Goal: Task Accomplishment & Management: Manage account settings

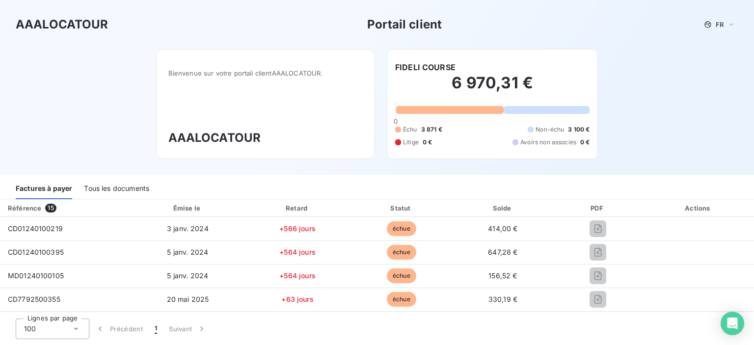
click at [128, 190] on div "Tous les documents" at bounding box center [116, 189] width 65 height 21
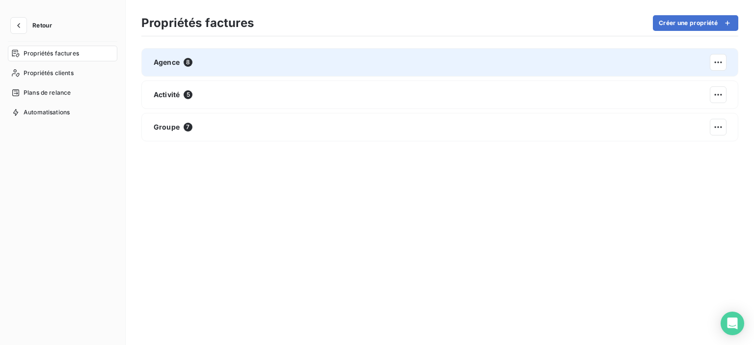
click at [223, 70] on div "Agence 8" at bounding box center [439, 62] width 597 height 28
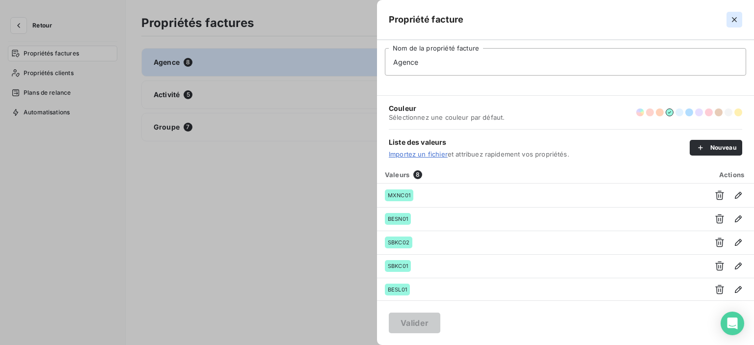
click at [731, 19] on icon "button" at bounding box center [735, 20] width 10 height 10
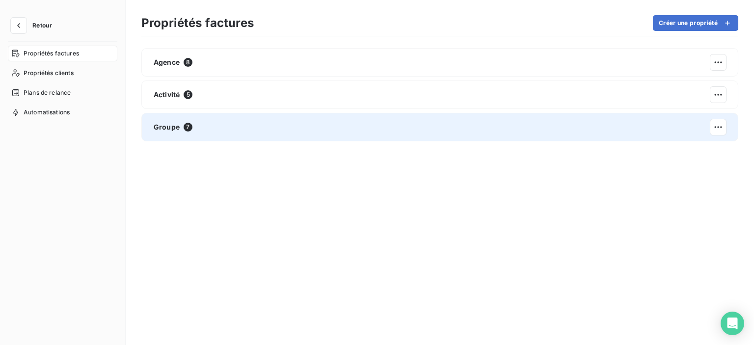
click at [217, 124] on div "Groupe 7" at bounding box center [439, 127] width 597 height 28
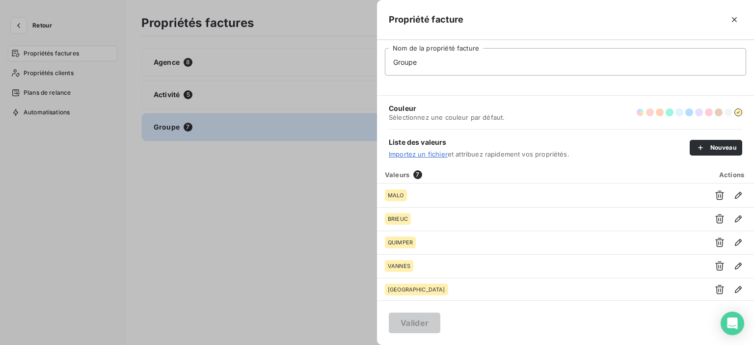
click at [642, 113] on button "button" at bounding box center [640, 113] width 8 height 8
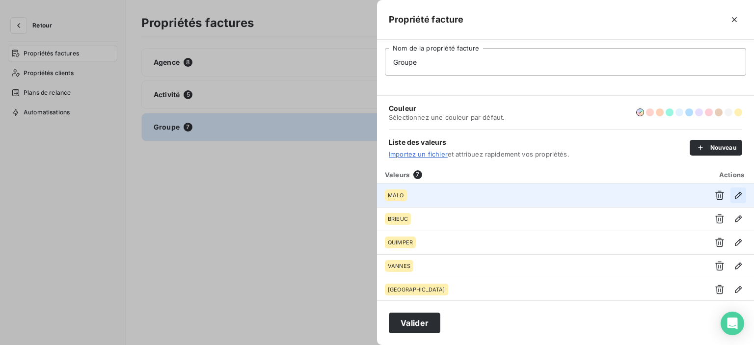
click at [735, 196] on icon "button" at bounding box center [738, 195] width 7 height 7
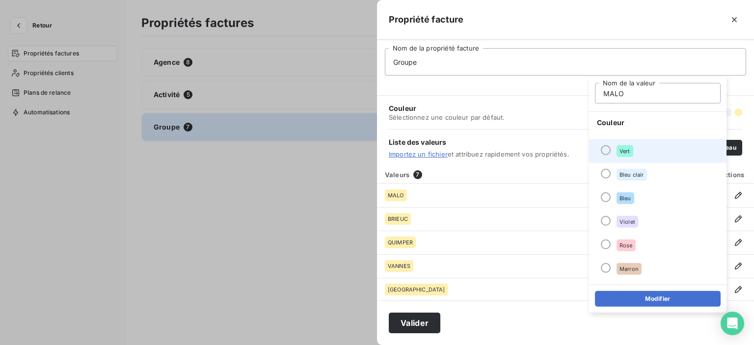
scroll to position [84, 0]
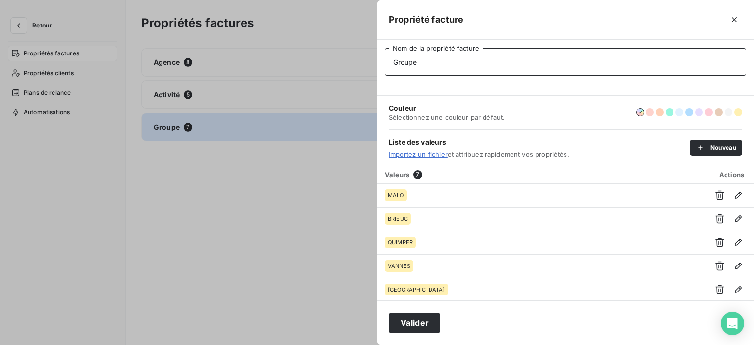
click at [597, 52] on input "Groupe" at bounding box center [565, 61] width 361 height 27
click at [670, 111] on button "button" at bounding box center [670, 113] width 8 height 8
click at [739, 113] on button "button" at bounding box center [738, 113] width 8 height 8
click at [738, 20] on icon "button" at bounding box center [735, 20] width 10 height 10
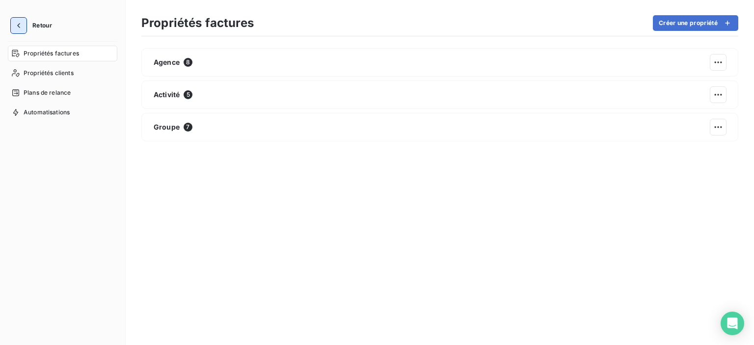
click at [22, 26] on icon "button" at bounding box center [19, 26] width 10 height 10
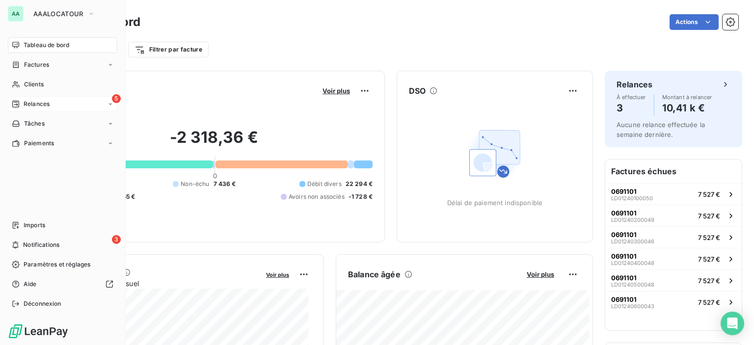
click at [48, 106] on span "Relances" at bounding box center [37, 104] width 26 height 9
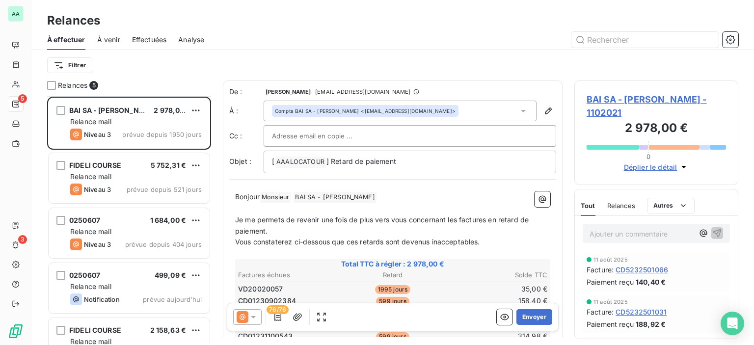
scroll to position [26, 0]
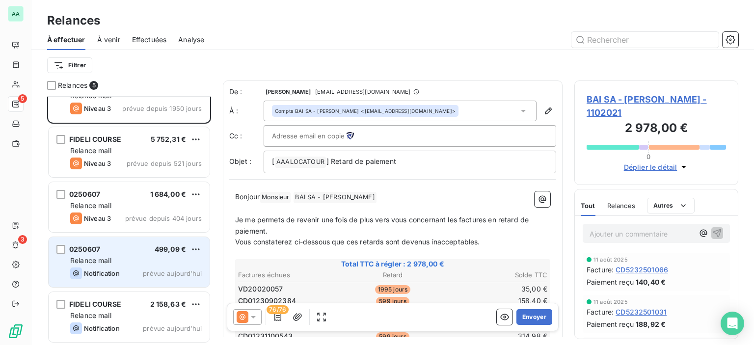
click at [119, 260] on div "Relance mail" at bounding box center [136, 261] width 132 height 10
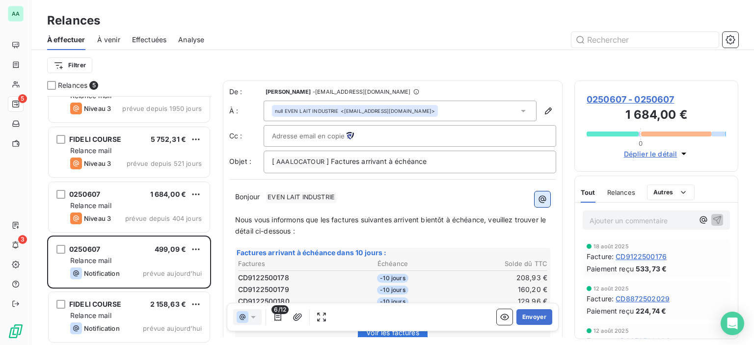
click at [538, 196] on icon "button" at bounding box center [543, 199] width 10 height 10
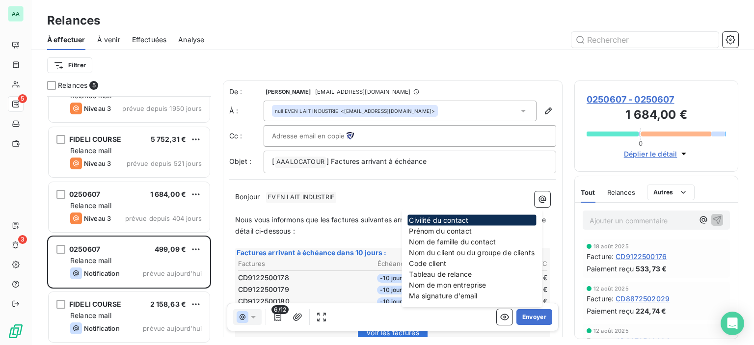
click at [430, 223] on div "Civilité du contact" at bounding box center [472, 220] width 129 height 11
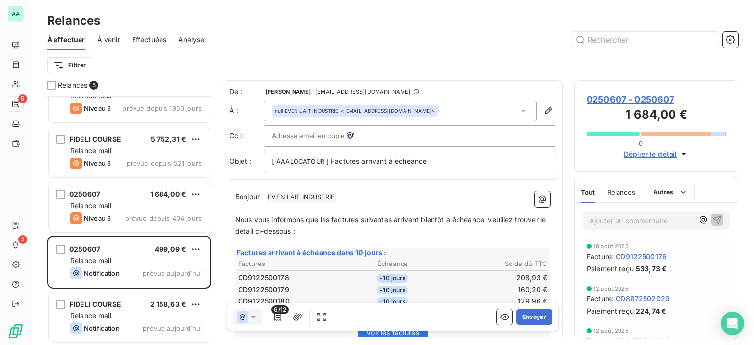
click at [344, 195] on p "Bonjour ﻿ EVEN LAIT INDUSTRIE ﻿ ﻿" at bounding box center [392, 197] width 315 height 12
drag, startPoint x: 340, startPoint y: 195, endPoint x: 285, endPoint y: 194, distance: 55.0
click at [285, 194] on p "Bonjour ﻿ EVEN LAIT INDUSTRIE ﻿ ﻿" at bounding box center [392, 197] width 315 height 12
click at [301, 195] on span "EVEN LAIT INDUSTRIE ﻿" at bounding box center [301, 197] width 70 height 11
click at [539, 200] on icon "button" at bounding box center [542, 198] width 7 height 7
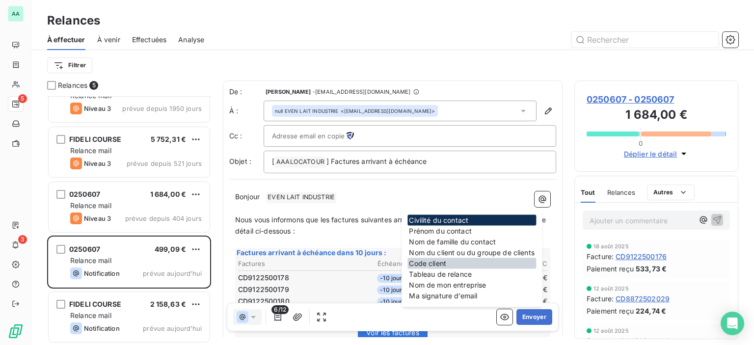
click at [442, 262] on div "Code client" at bounding box center [472, 263] width 129 height 11
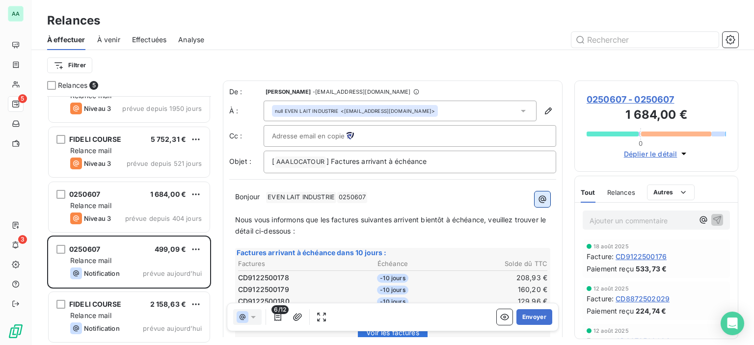
click at [538, 198] on icon "button" at bounding box center [543, 199] width 10 height 10
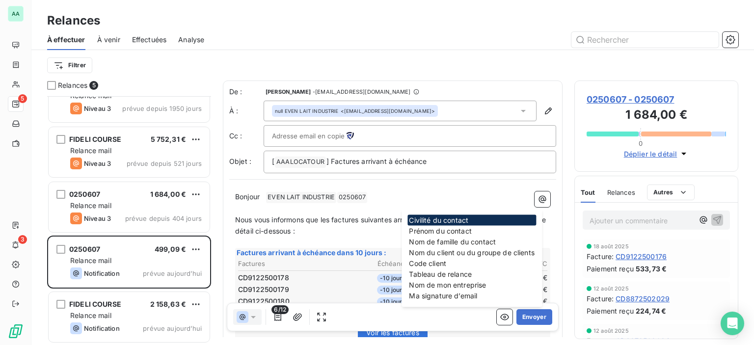
click at [450, 217] on div "Civilité du contact" at bounding box center [472, 220] width 129 height 11
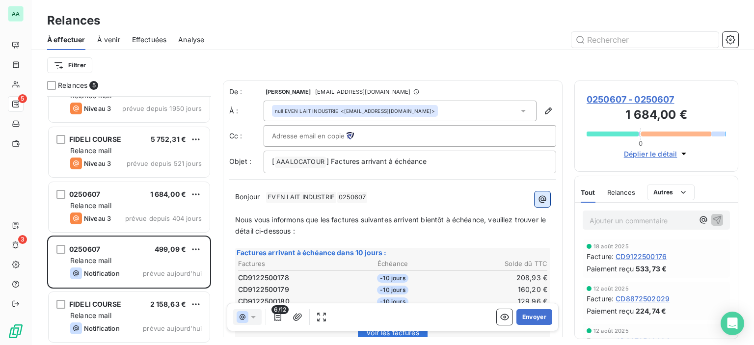
click at [538, 194] on icon "button" at bounding box center [543, 199] width 10 height 10
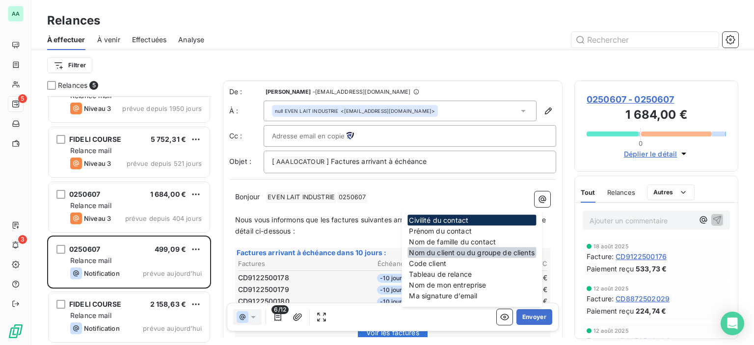
click at [440, 250] on div "Nom du client ou du groupe de clients" at bounding box center [472, 252] width 129 height 11
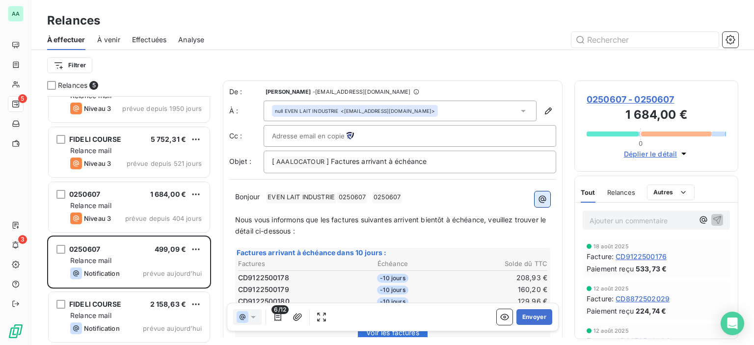
click at [541, 198] on button "button" at bounding box center [543, 199] width 16 height 16
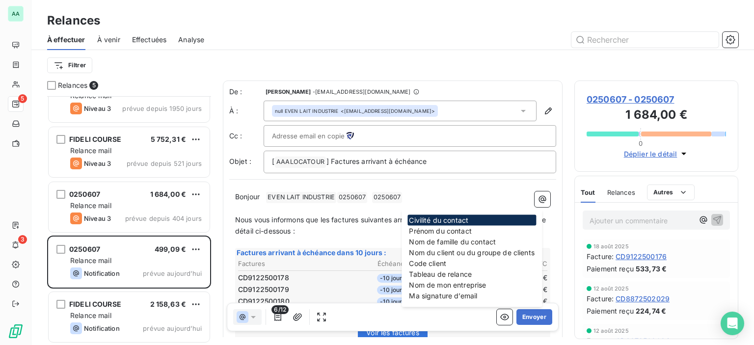
click at [442, 200] on p "Bonjour ﻿ EVEN LAIT INDUSTRIE ﻿ ﻿ 0250607 ﻿ ﻿ ﻿ ﻿ 0250607 ﻿ ﻿" at bounding box center [392, 197] width 315 height 12
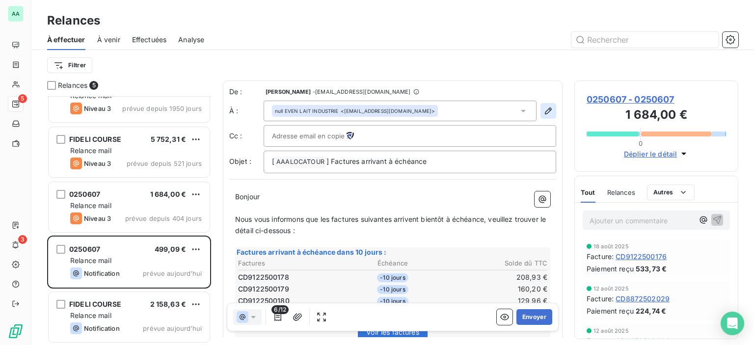
click at [541, 111] on button "button" at bounding box center [549, 111] width 16 height 16
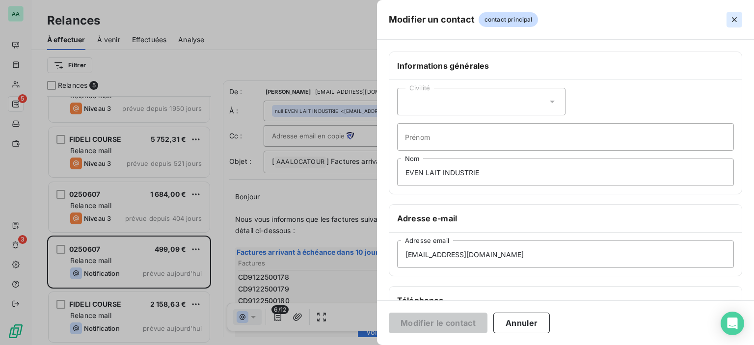
click at [736, 17] on icon "button" at bounding box center [734, 19] width 5 height 5
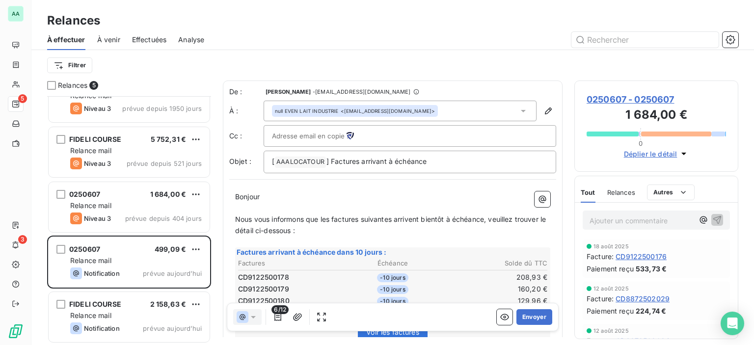
click at [655, 154] on span "Déplier le détail" at bounding box center [651, 154] width 54 height 10
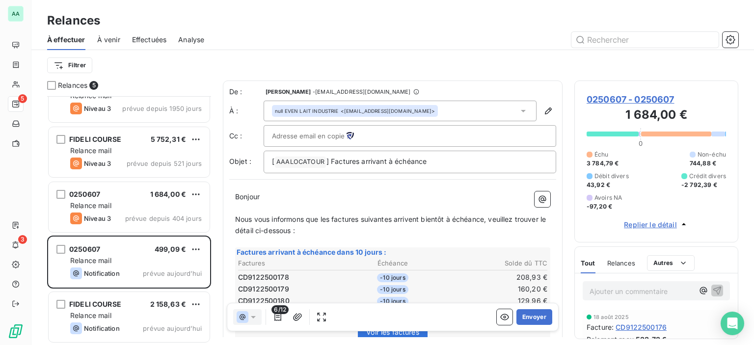
click at [641, 227] on span "Replier le détail" at bounding box center [650, 224] width 53 height 10
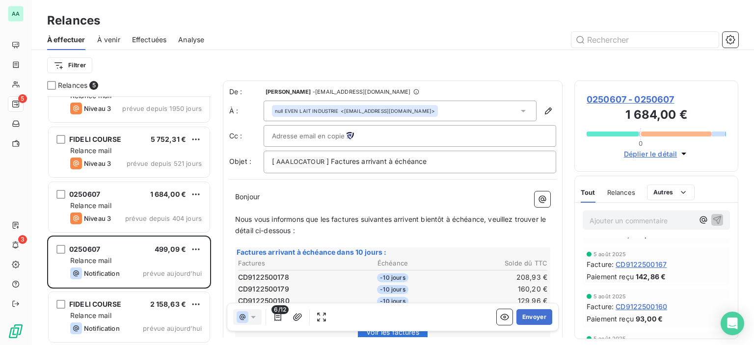
scroll to position [124, 0]
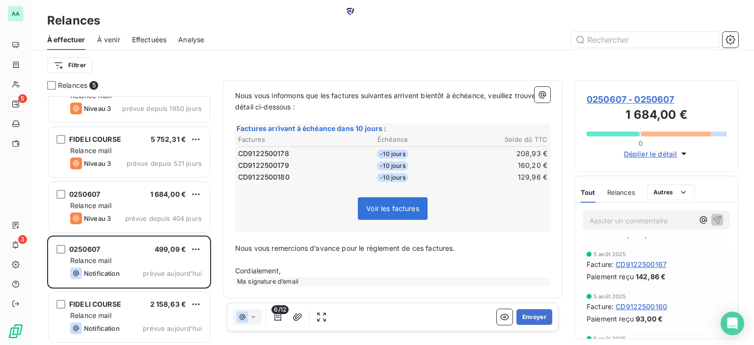
click at [405, 209] on span "Voir les factures" at bounding box center [393, 208] width 70 height 23
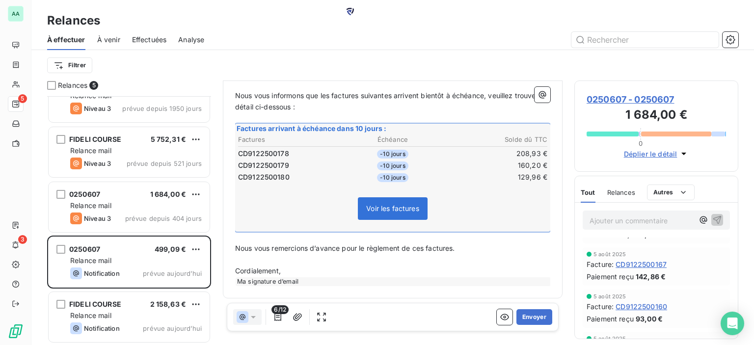
click at [391, 208] on span "Voir les factures" at bounding box center [393, 208] width 70 height 23
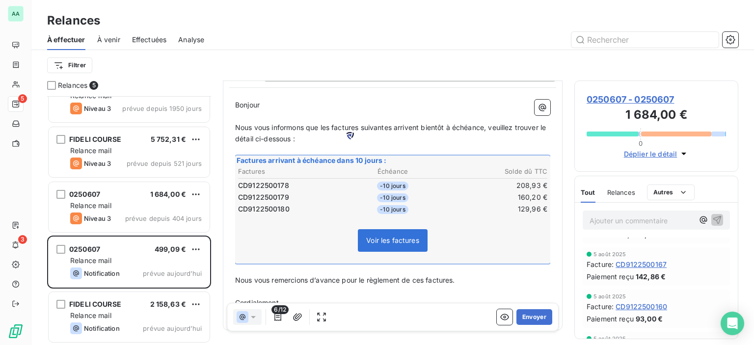
scroll to position [98, 0]
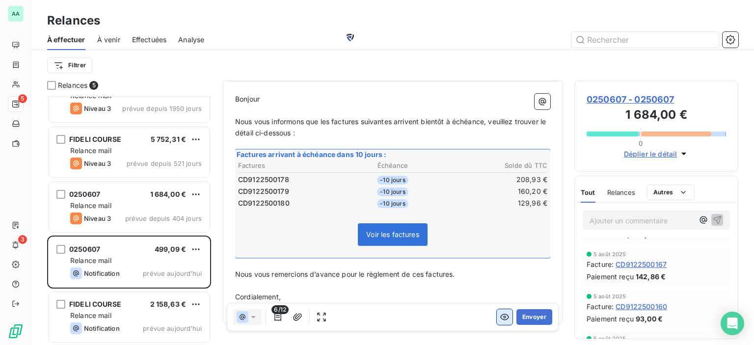
click at [500, 316] on icon "button" at bounding box center [504, 317] width 9 height 6
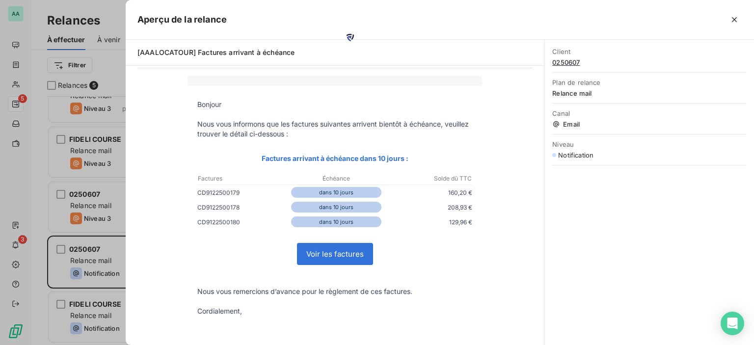
scroll to position [72, 0]
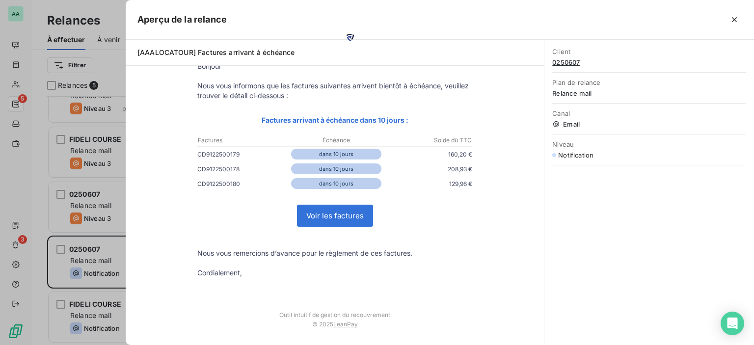
click at [334, 212] on link "Voir les factures" at bounding box center [335, 215] width 75 height 21
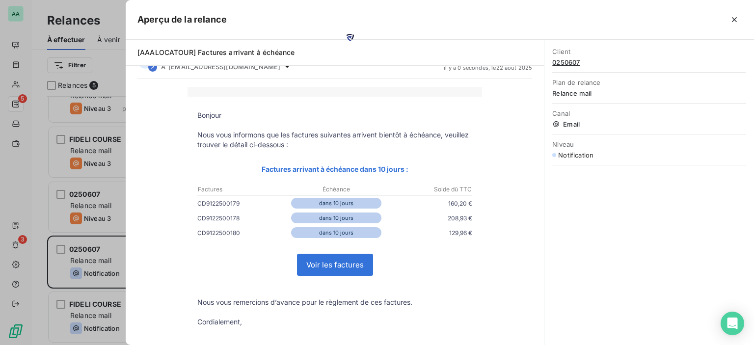
scroll to position [0, 0]
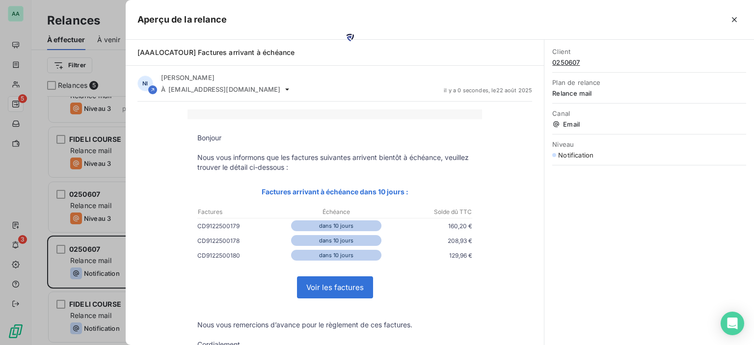
click at [115, 86] on div at bounding box center [377, 172] width 754 height 345
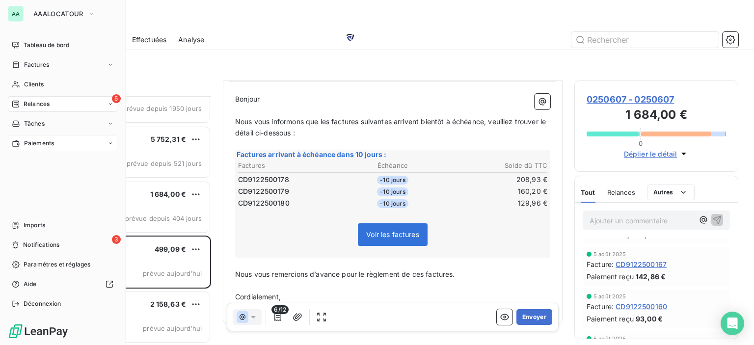
click at [35, 141] on span "Paiements" at bounding box center [39, 143] width 30 height 9
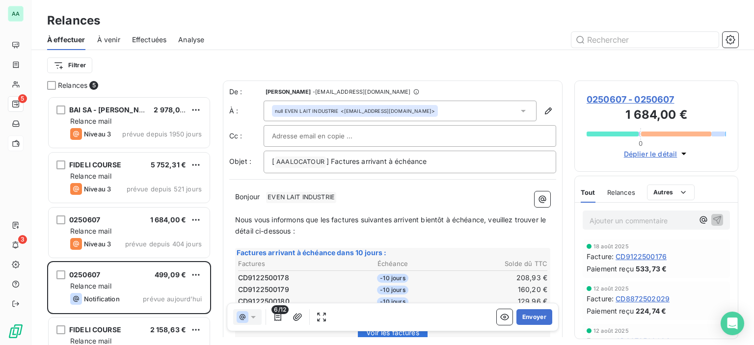
scroll to position [242, 156]
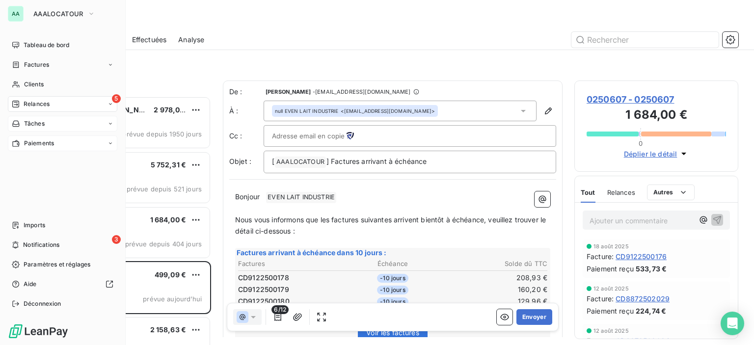
click at [32, 118] on div "Tâches" at bounding box center [62, 124] width 109 height 16
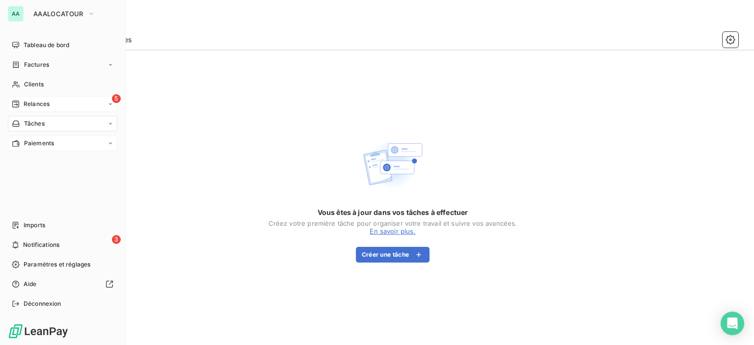
click at [27, 107] on span "Relances" at bounding box center [37, 104] width 26 height 9
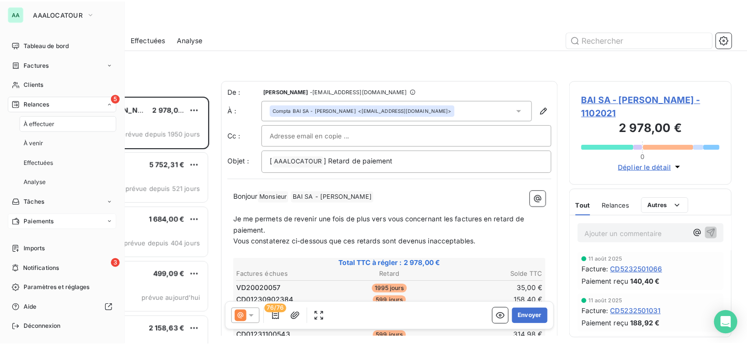
scroll to position [242, 156]
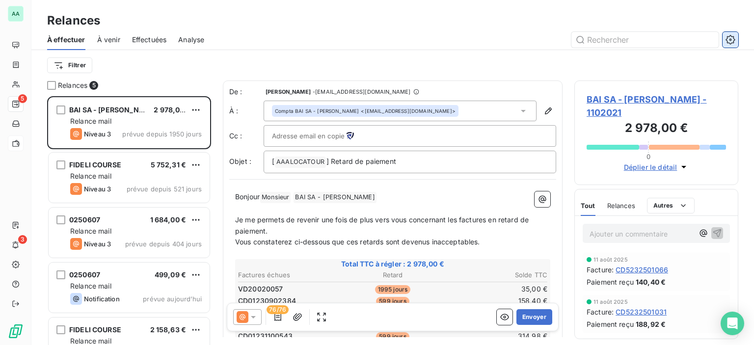
click at [734, 41] on icon "button" at bounding box center [730, 39] width 9 height 9
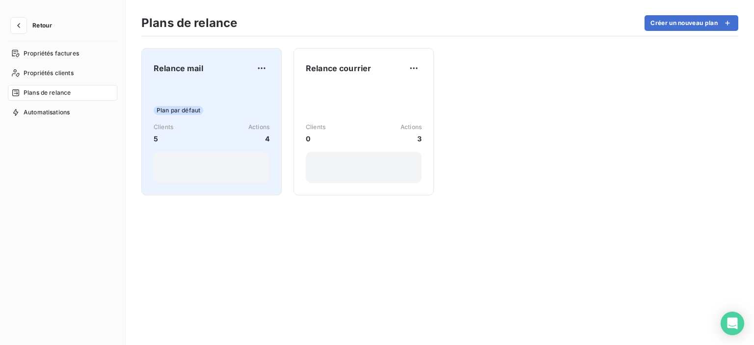
click at [233, 72] on div "Relance mail" at bounding box center [212, 68] width 116 height 16
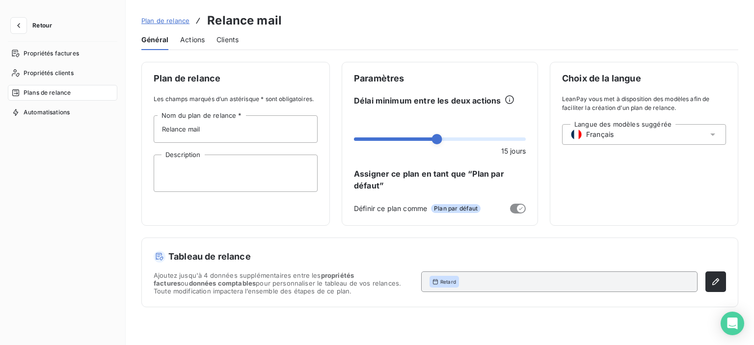
click at [192, 42] on span "Actions" at bounding box center [192, 40] width 25 height 10
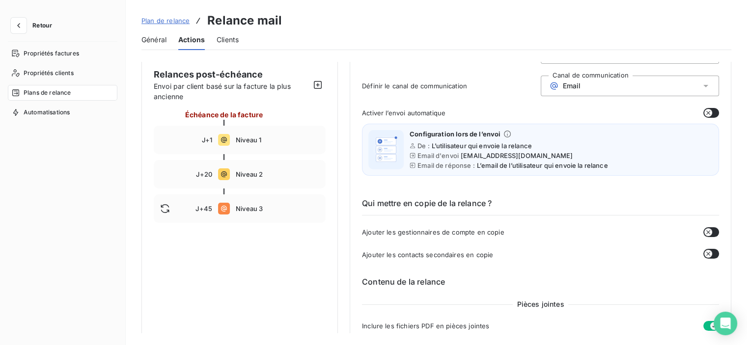
scroll to position [98, 0]
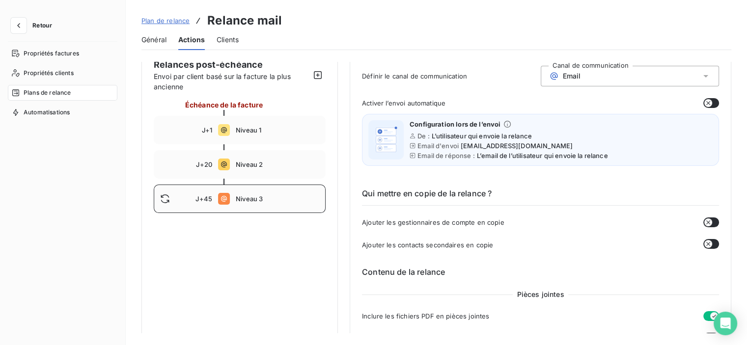
click at [263, 198] on span "Niveau 3" at bounding box center [277, 199] width 83 height 8
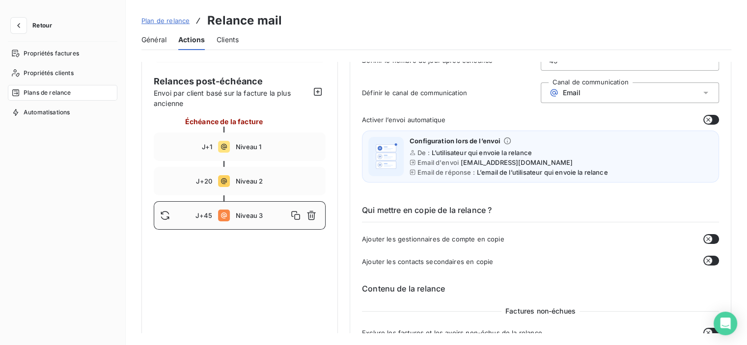
scroll to position [0, 0]
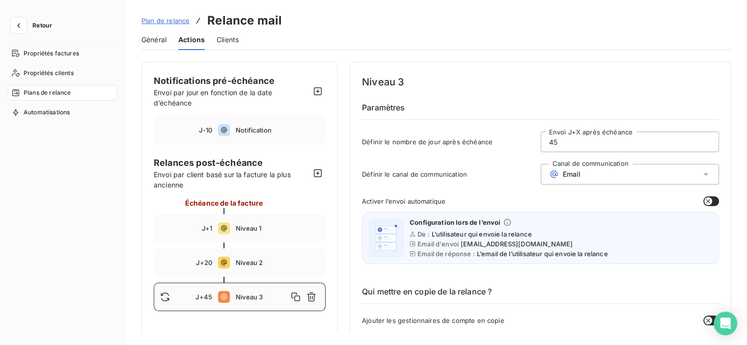
click at [550, 141] on input "45" at bounding box center [630, 142] width 178 height 20
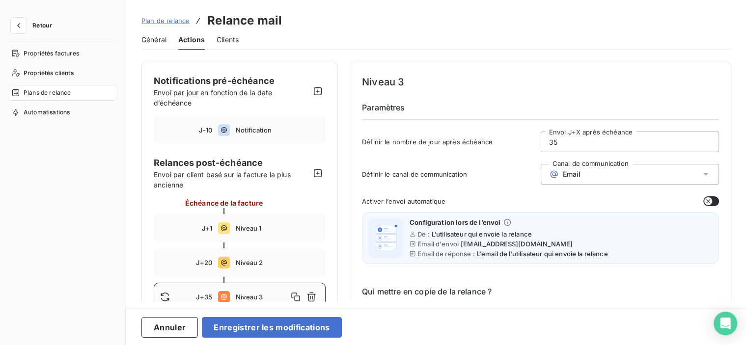
click at [555, 143] on input "35" at bounding box center [630, 142] width 178 height 20
type input "3"
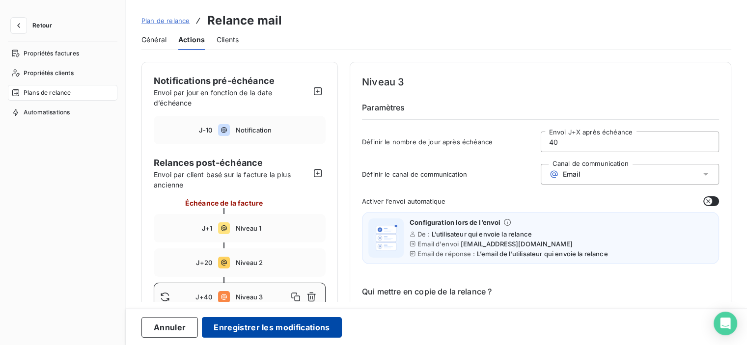
type input "40"
click at [264, 324] on button "Enregistrer les modifications" at bounding box center [271, 327] width 139 height 21
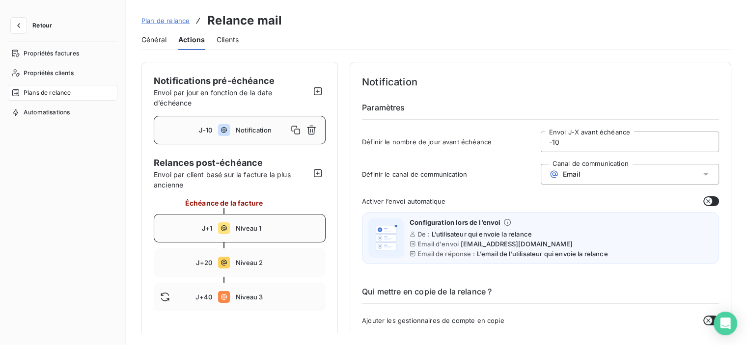
click at [236, 225] on span "Niveau 1" at bounding box center [277, 228] width 83 height 8
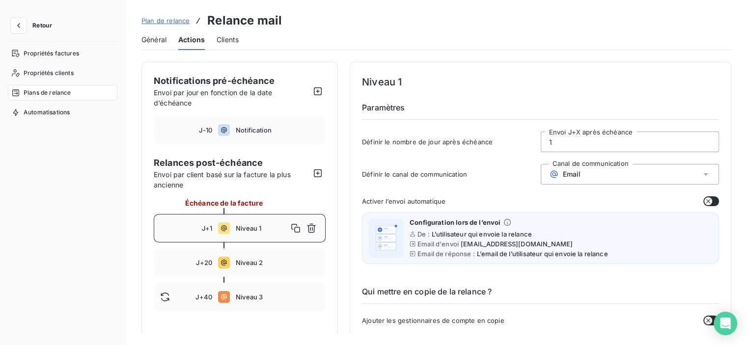
type input "1"
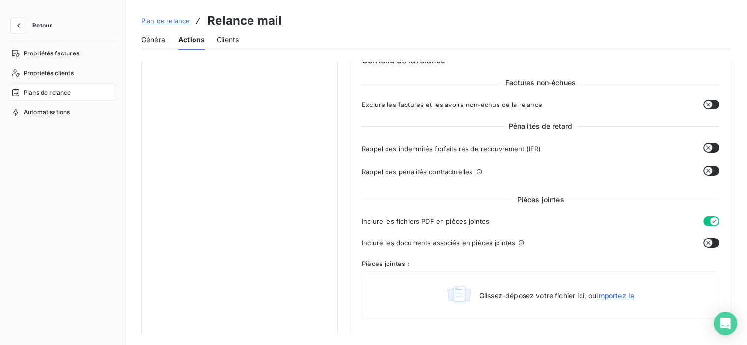
scroll to position [295, 0]
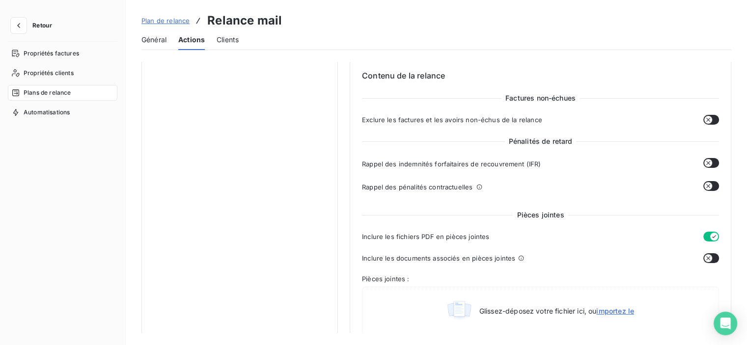
click at [709, 163] on button "button" at bounding box center [711, 163] width 16 height 10
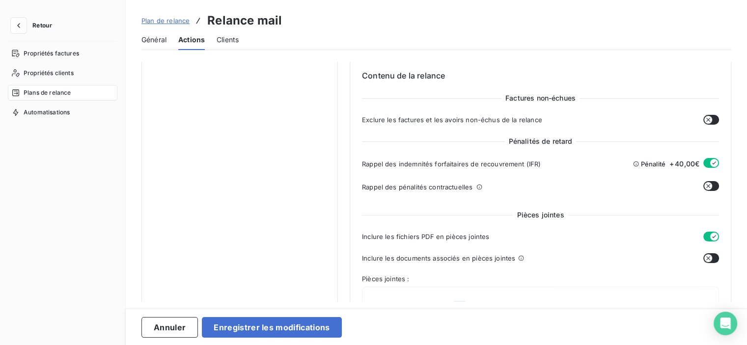
click at [706, 184] on icon "button" at bounding box center [708, 186] width 4 height 4
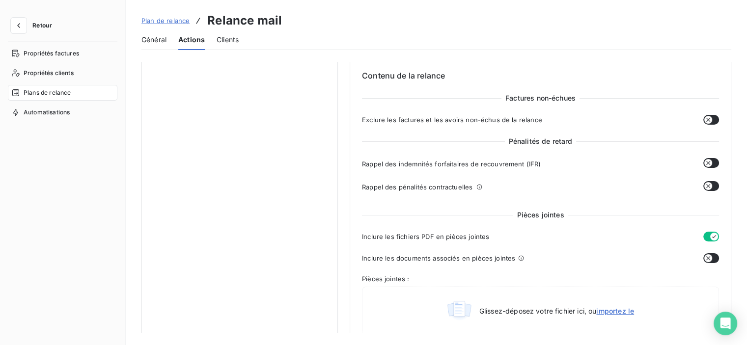
click at [704, 182] on icon "button" at bounding box center [708, 186] width 8 height 8
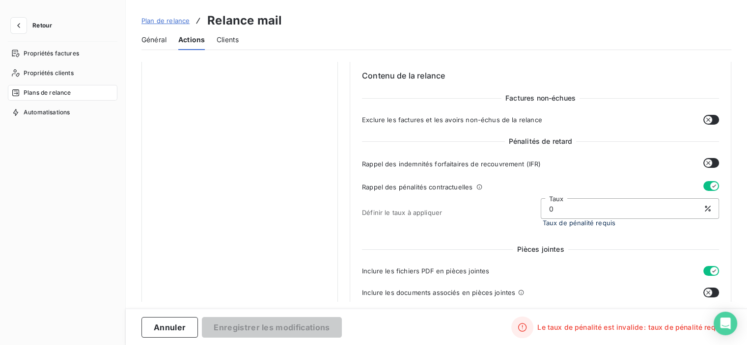
drag, startPoint x: 594, startPoint y: 207, endPoint x: 524, endPoint y: 207, distance: 69.7
click at [524, 207] on div "Définir le taux à appliquer 0 Taux Taux de pénalité requis" at bounding box center [540, 212] width 357 height 28
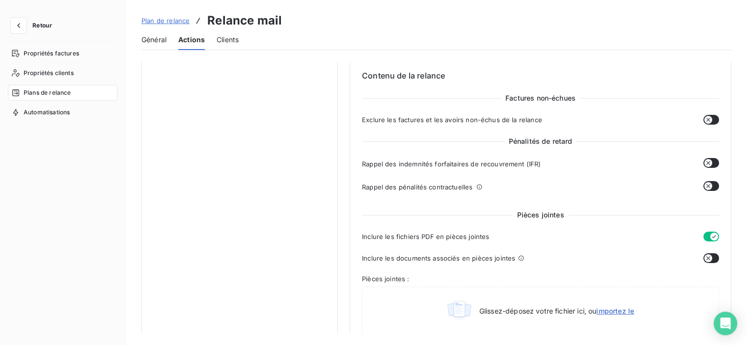
click at [707, 161] on icon "button" at bounding box center [708, 163] width 8 height 8
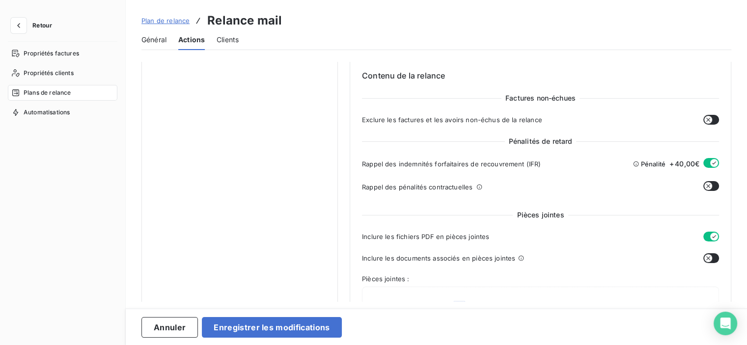
click at [705, 181] on button "button" at bounding box center [711, 186] width 16 height 10
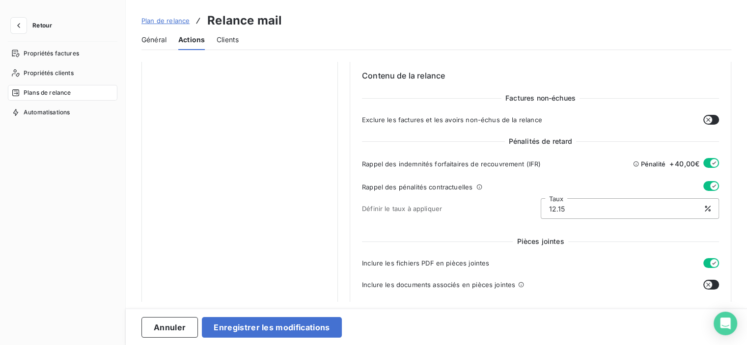
type input "12.15"
click at [505, 213] on div "Définir le taux à appliquer 12.15 Taux" at bounding box center [540, 208] width 357 height 21
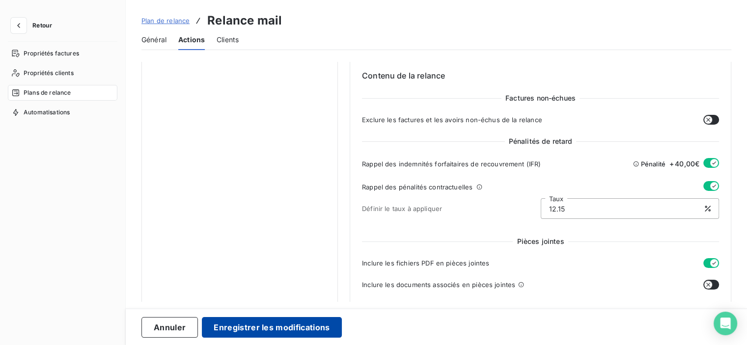
click at [285, 326] on button "Enregistrer les modifications" at bounding box center [271, 327] width 139 height 21
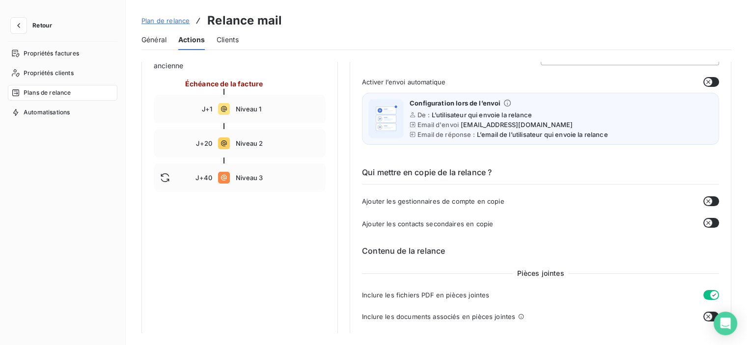
scroll to position [0, 0]
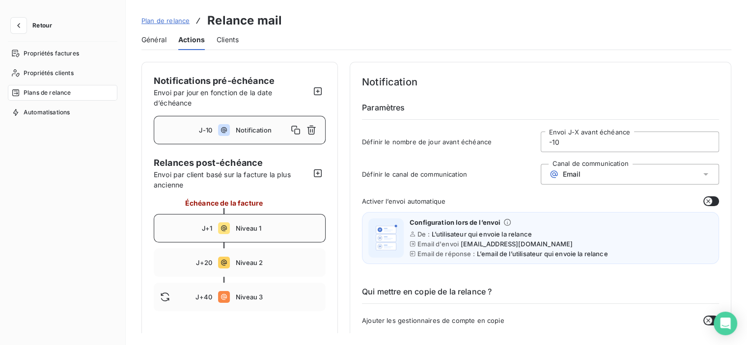
click at [266, 226] on span "Niveau 1" at bounding box center [277, 228] width 83 height 8
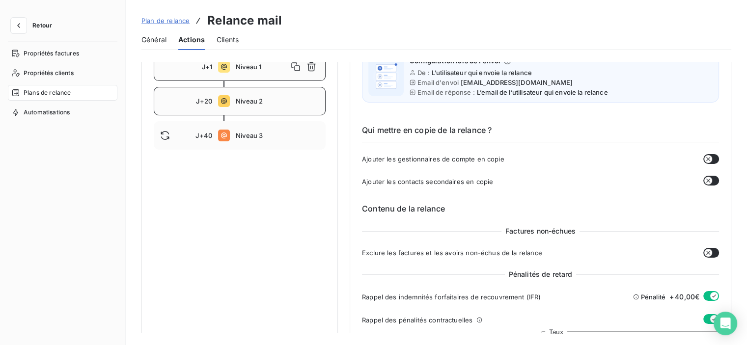
scroll to position [147, 0]
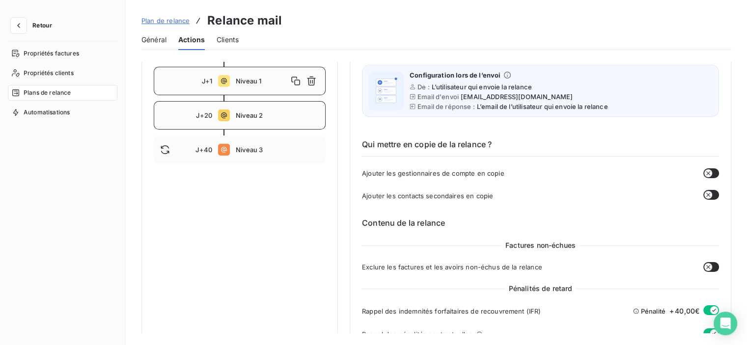
click at [238, 114] on span "Niveau 2" at bounding box center [277, 115] width 83 height 8
type input "20"
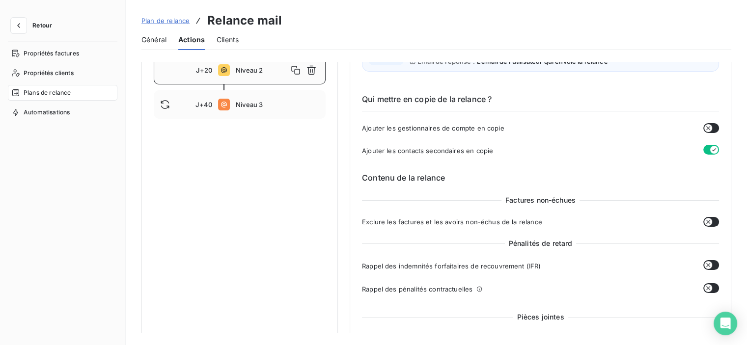
scroll to position [295, 0]
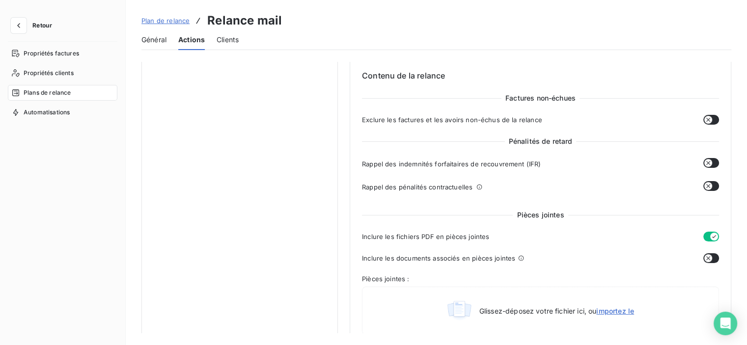
click at [705, 163] on icon "button" at bounding box center [708, 163] width 8 height 8
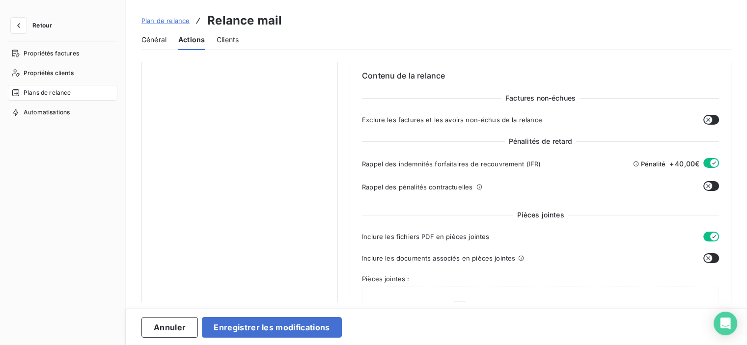
click at [705, 182] on icon "button" at bounding box center [708, 186] width 8 height 8
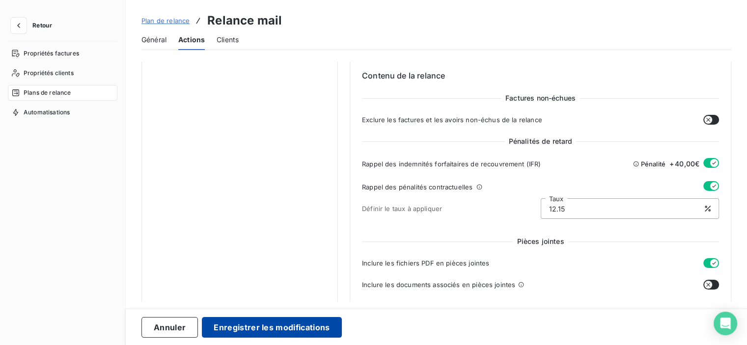
click at [316, 329] on button "Enregistrer les modifications" at bounding box center [271, 327] width 139 height 21
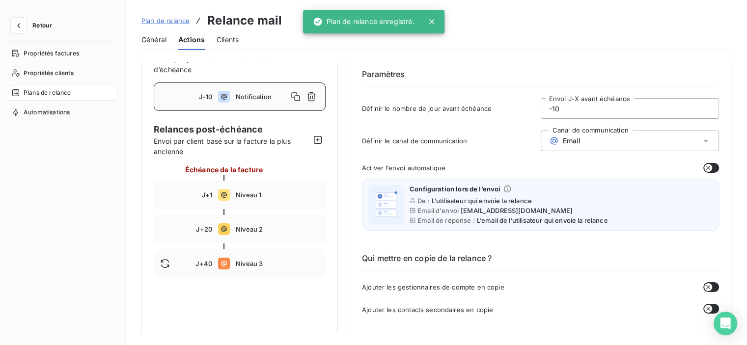
scroll to position [98, 0]
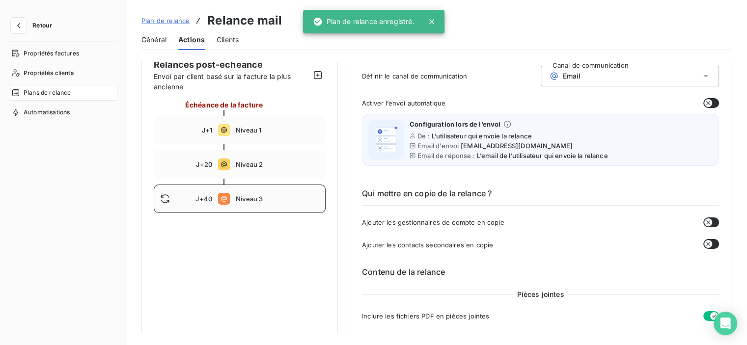
click at [248, 202] on span "Niveau 3" at bounding box center [277, 199] width 83 height 8
type input "40"
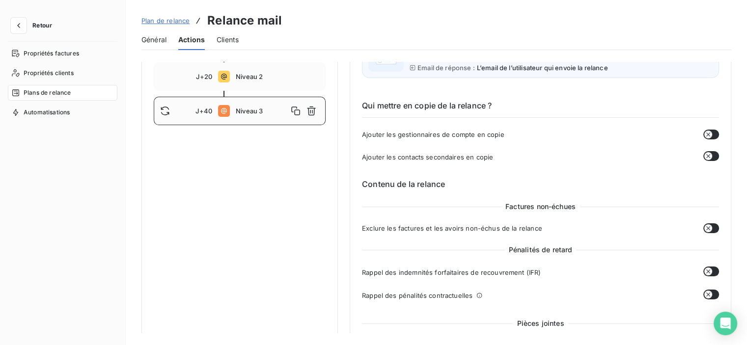
scroll to position [245, 0]
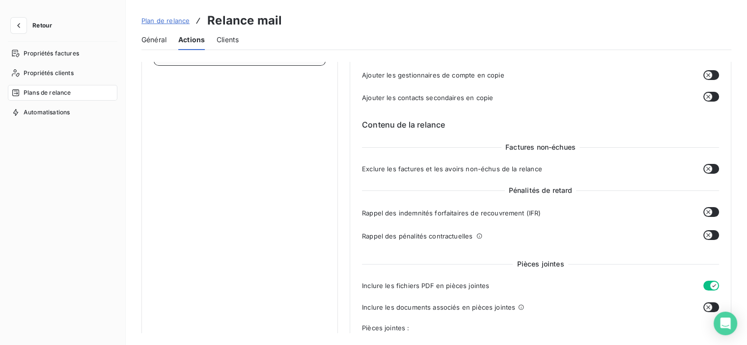
click at [708, 213] on button "button" at bounding box center [711, 212] width 16 height 10
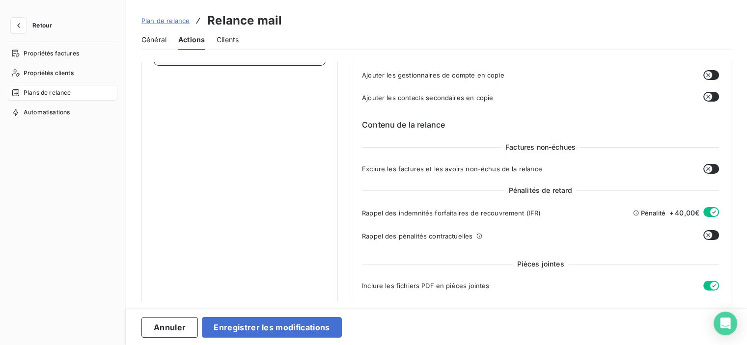
click at [707, 240] on div at bounding box center [711, 235] width 16 height 11
click at [709, 237] on button "button" at bounding box center [711, 235] width 16 height 10
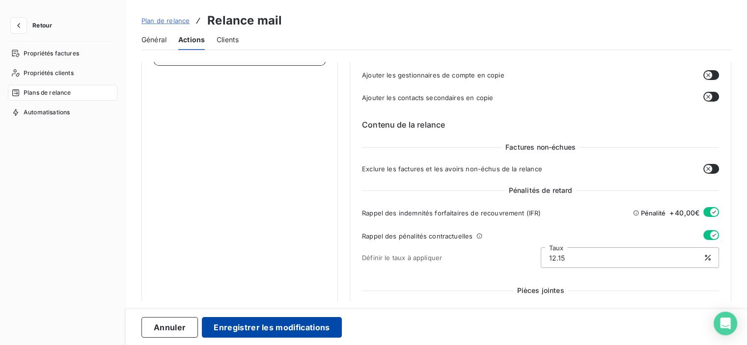
click at [286, 322] on button "Enregistrer les modifications" at bounding box center [271, 327] width 139 height 21
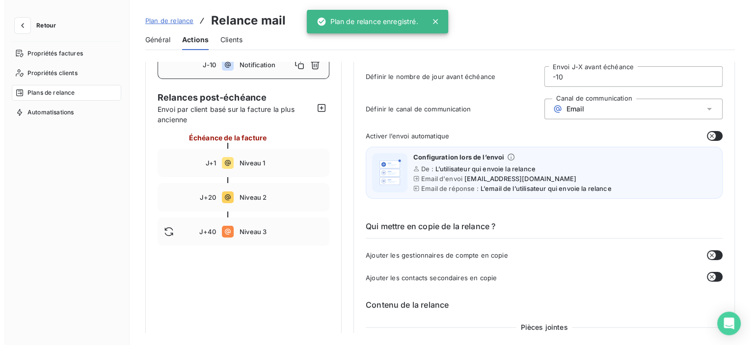
scroll to position [0, 0]
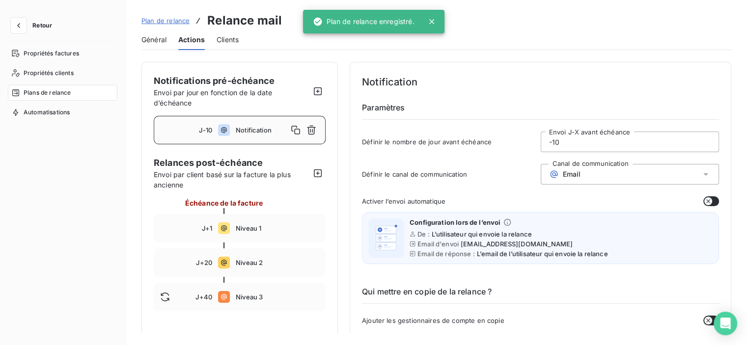
click at [152, 41] on span "Général" at bounding box center [153, 40] width 25 height 10
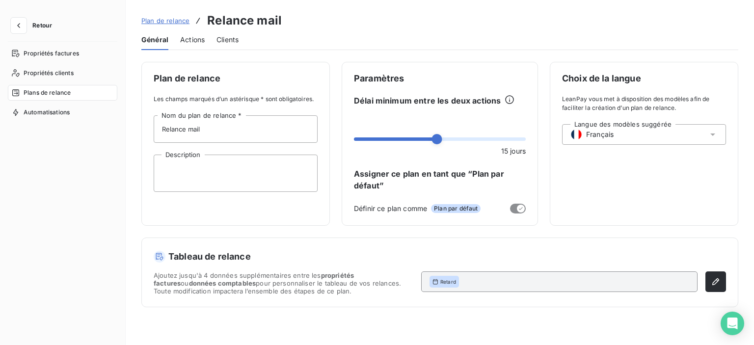
click at [31, 32] on button "Retour" at bounding box center [34, 26] width 52 height 16
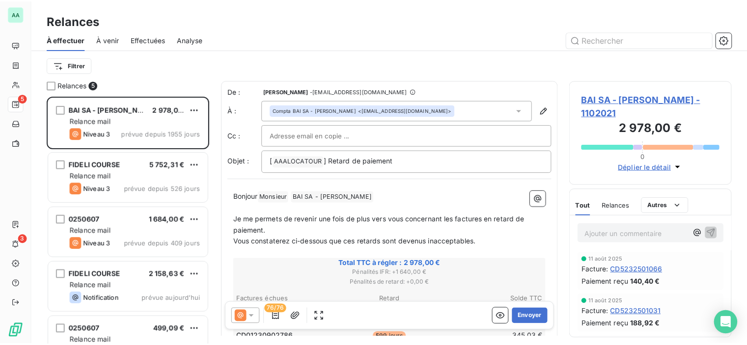
scroll to position [242, 156]
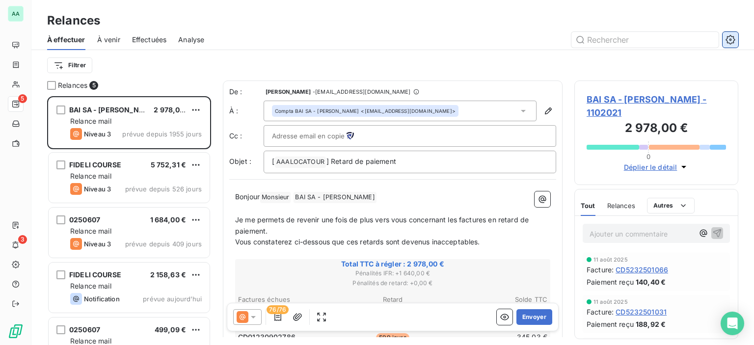
click at [729, 41] on icon "button" at bounding box center [731, 40] width 10 height 10
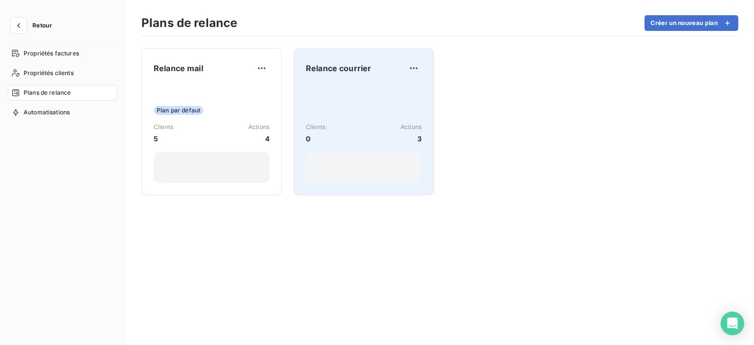
click at [331, 77] on div "Relance courrier Clients 0 Actions 3" at bounding box center [364, 121] width 116 height 123
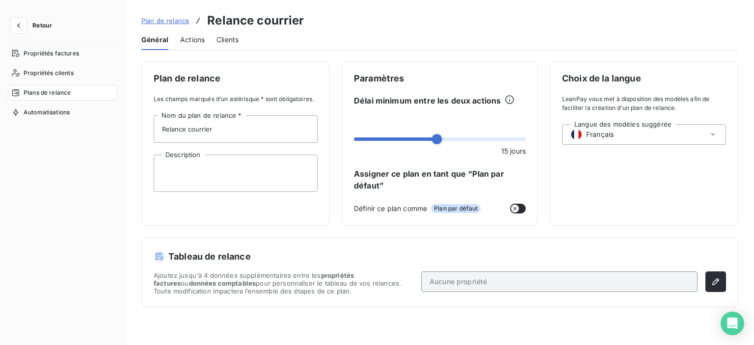
click at [196, 38] on span "Actions" at bounding box center [192, 40] width 25 height 10
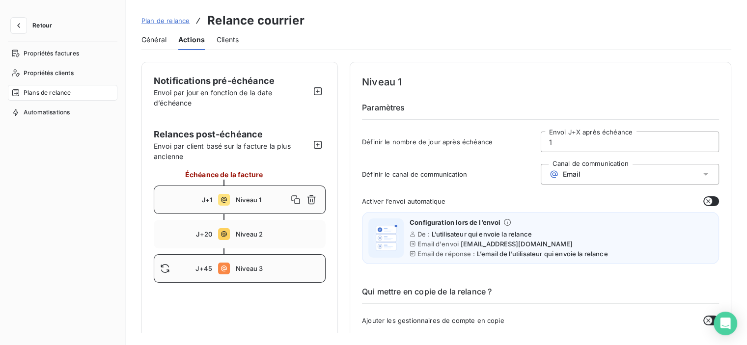
click at [235, 264] on div "J+45 Niveau 3" at bounding box center [240, 268] width 172 height 28
click at [558, 144] on input "45" at bounding box center [630, 142] width 178 height 20
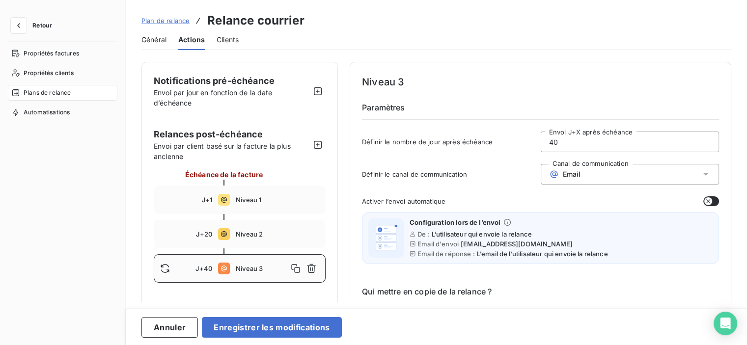
click at [605, 174] on div "Email" at bounding box center [630, 174] width 179 height 21
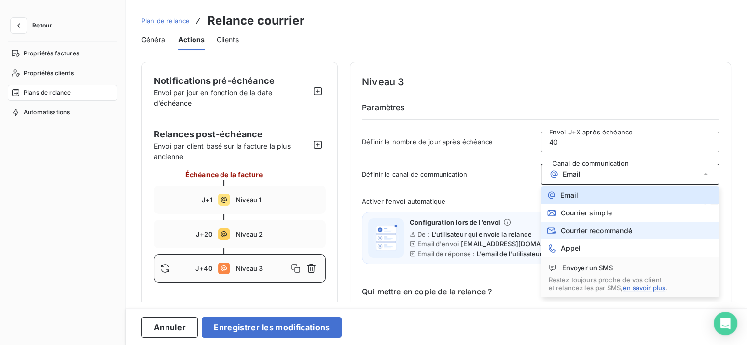
click at [581, 231] on span "Courrier recommandé" at bounding box center [597, 231] width 72 height 8
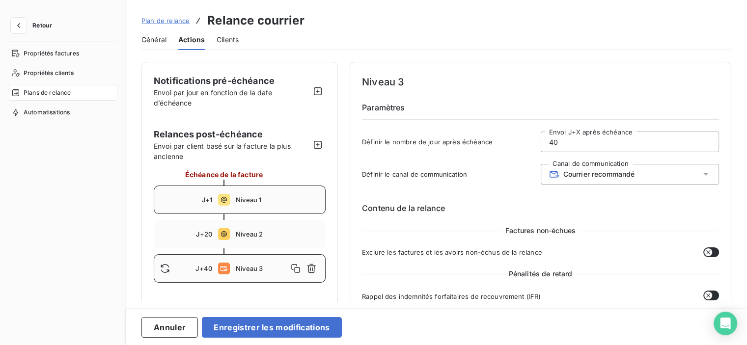
click at [243, 206] on div "J+1 Niveau 1" at bounding box center [240, 200] width 172 height 28
type input "1"
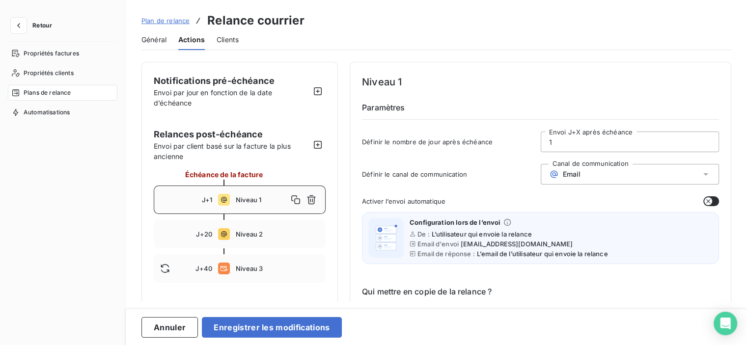
click at [601, 172] on div "Email" at bounding box center [630, 174] width 179 height 21
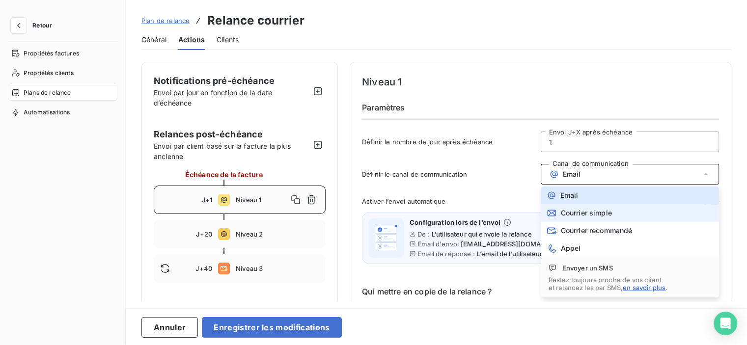
click at [580, 212] on span "Courrier simple" at bounding box center [586, 213] width 51 height 8
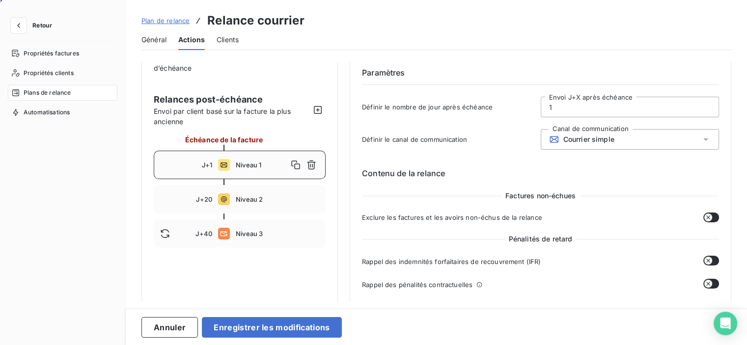
scroll to position [98, 0]
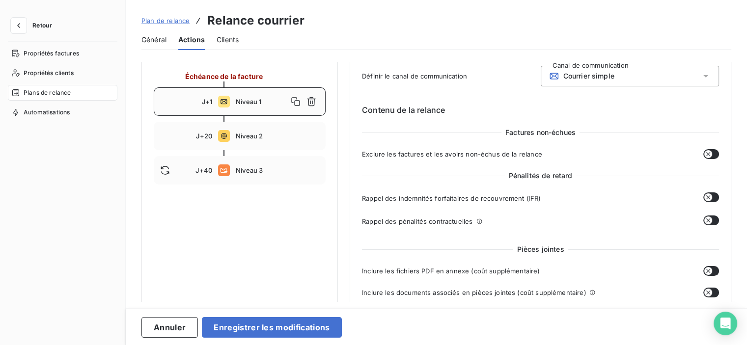
click at [704, 199] on icon "button" at bounding box center [708, 197] width 8 height 8
click at [704, 213] on div "Rappel des indemnités forfaitaires de recouvrement (IFR) Pénalité + 40,00€ Rapp…" at bounding box center [540, 212] width 357 height 40
click at [704, 217] on icon "button" at bounding box center [708, 221] width 8 height 8
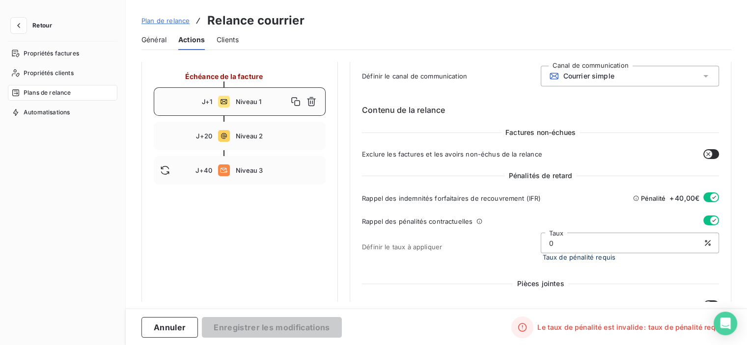
drag, startPoint x: 609, startPoint y: 241, endPoint x: 527, endPoint y: 235, distance: 82.2
click at [527, 240] on div "Définir le taux à appliquer 0 Taux Taux de pénalité requis" at bounding box center [540, 247] width 357 height 28
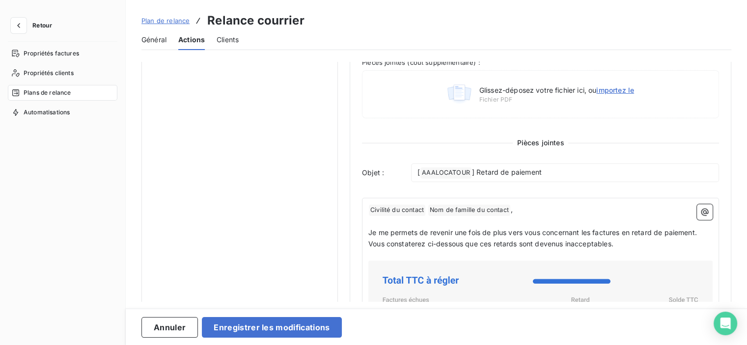
scroll to position [393, 0]
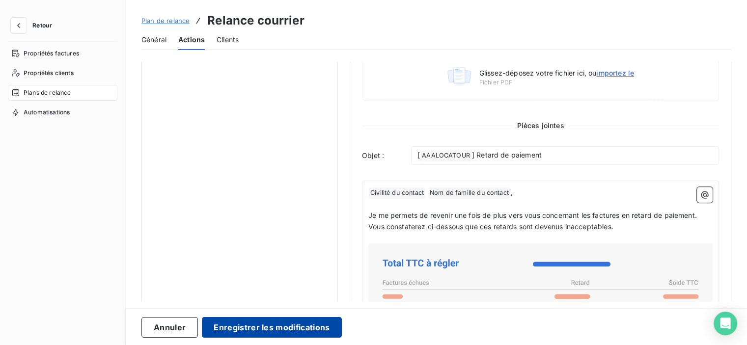
type input "12.15"
click at [306, 322] on button "Enregistrer les modifications" at bounding box center [271, 327] width 139 height 21
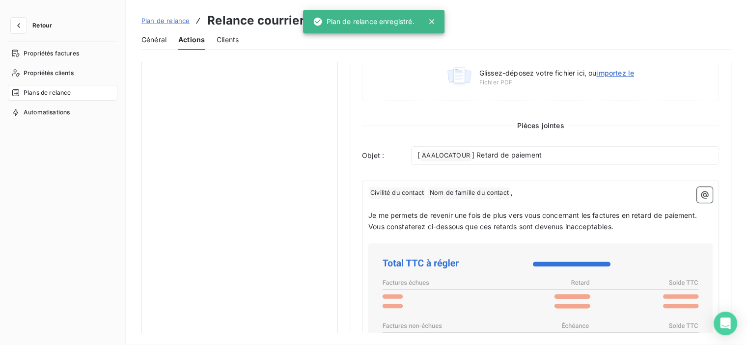
scroll to position [0, 0]
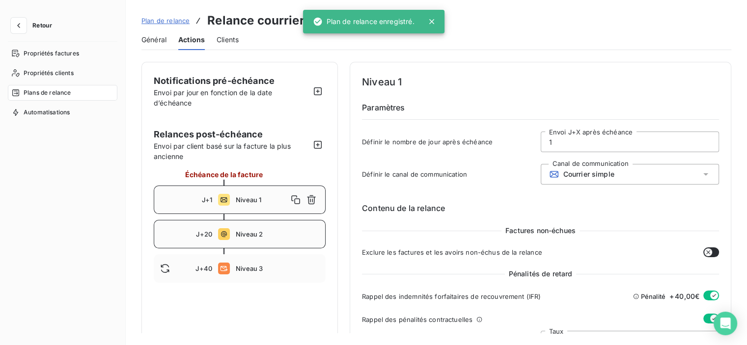
click at [261, 237] on span "Niveau 2" at bounding box center [277, 234] width 83 height 8
type input "20"
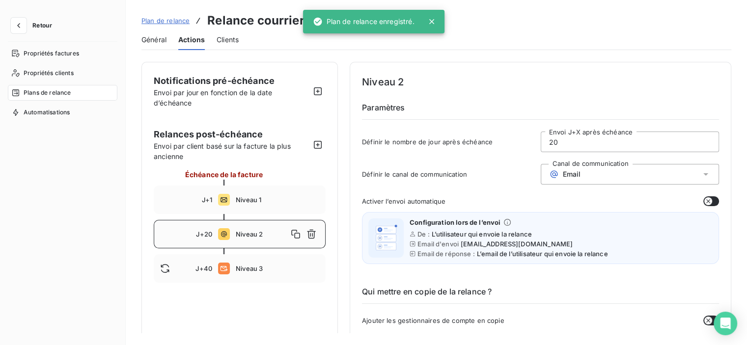
click at [583, 170] on div "Email" at bounding box center [630, 174] width 179 height 21
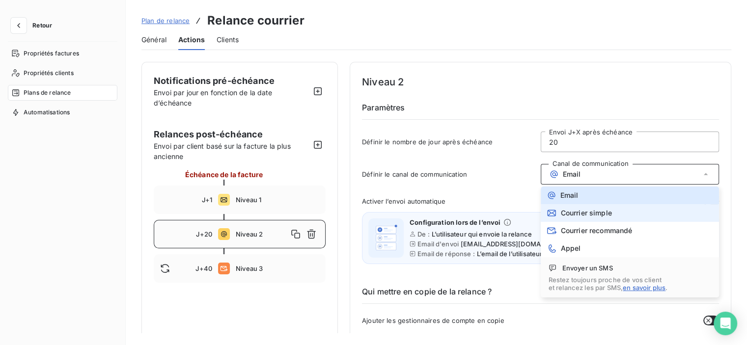
click at [577, 211] on span "Courrier simple" at bounding box center [586, 213] width 51 height 8
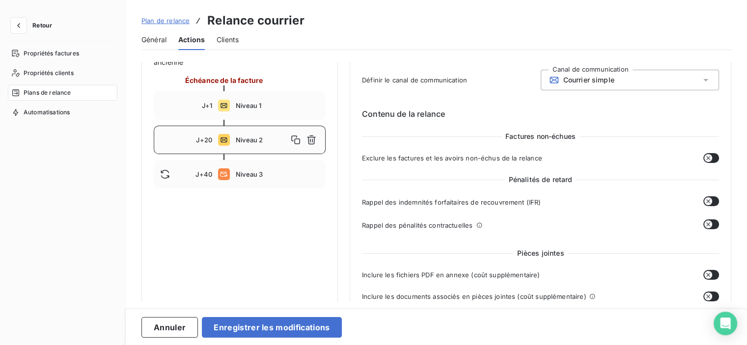
scroll to position [98, 0]
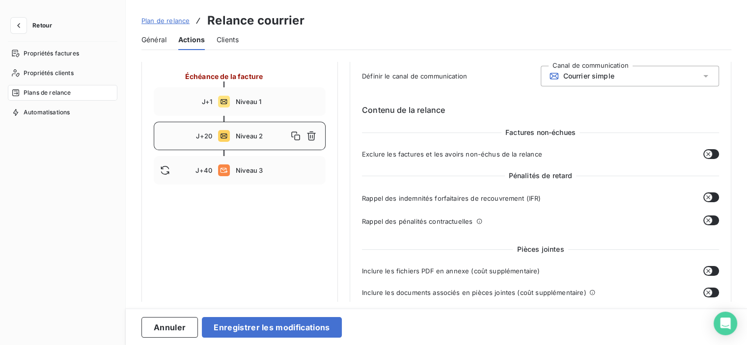
click at [708, 202] on div at bounding box center [711, 197] width 16 height 11
click at [705, 199] on icon "button" at bounding box center [708, 197] width 8 height 8
click at [705, 218] on icon "button" at bounding box center [708, 221] width 8 height 8
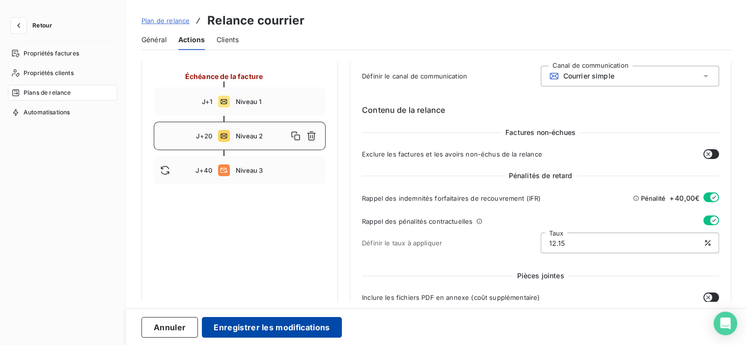
click at [309, 331] on button "Enregistrer les modifications" at bounding box center [271, 327] width 139 height 21
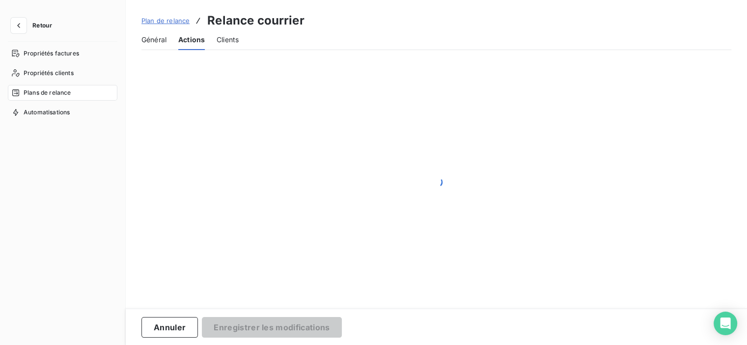
scroll to position [0, 0]
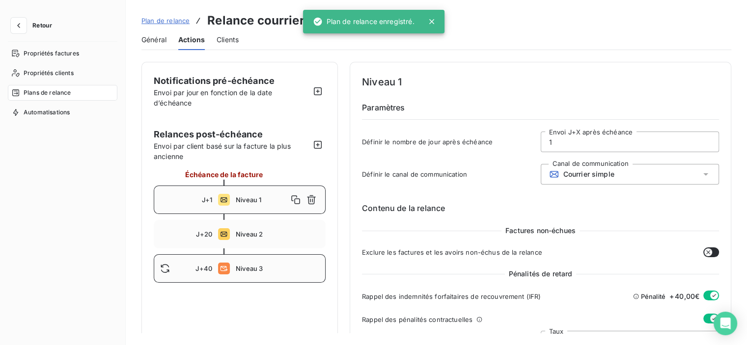
click at [246, 268] on span "Niveau 3" at bounding box center [277, 269] width 83 height 8
type input "40"
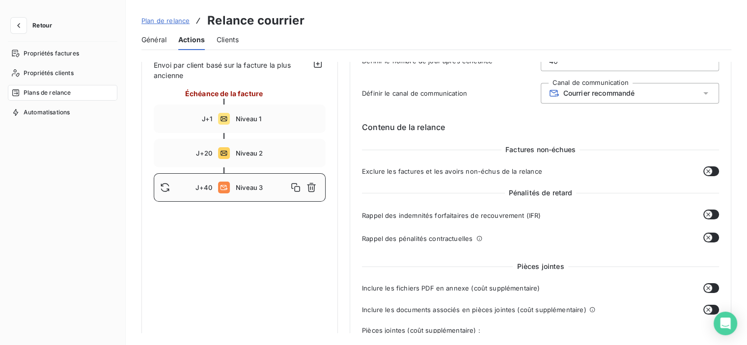
scroll to position [98, 0]
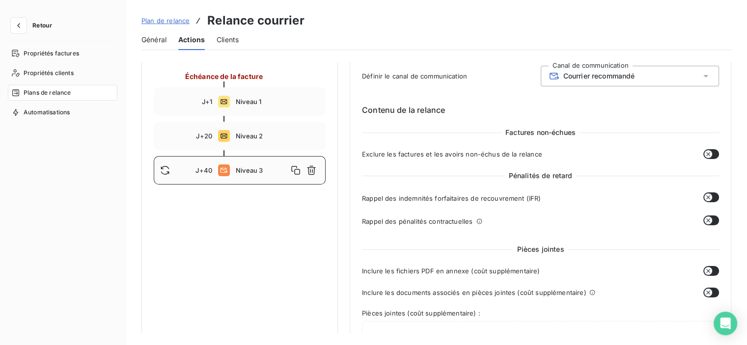
click at [704, 200] on icon "button" at bounding box center [708, 197] width 8 height 8
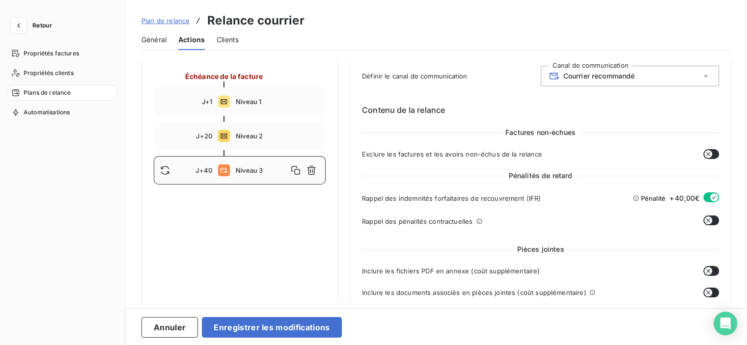
click at [704, 218] on icon "button" at bounding box center [708, 221] width 8 height 8
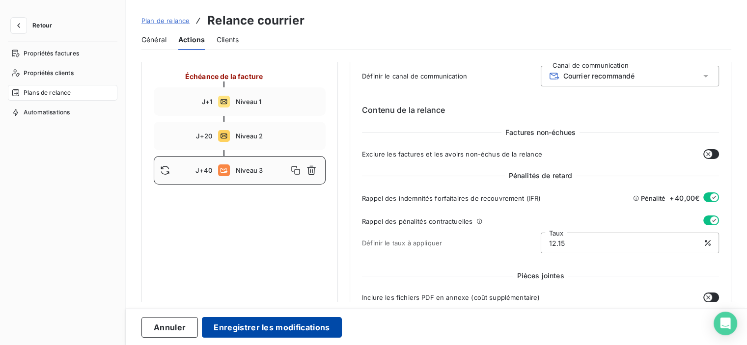
click at [276, 324] on button "Enregistrer les modifications" at bounding box center [271, 327] width 139 height 21
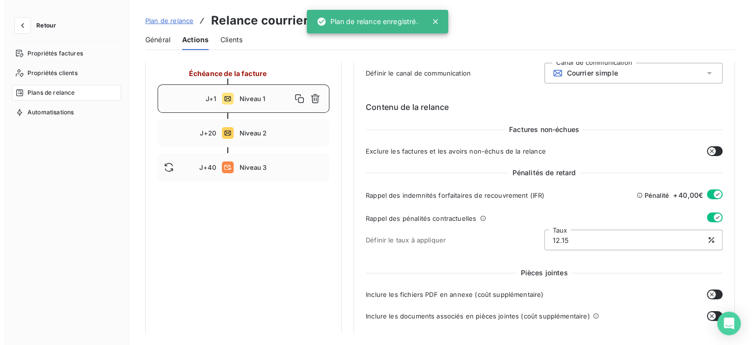
scroll to position [0, 0]
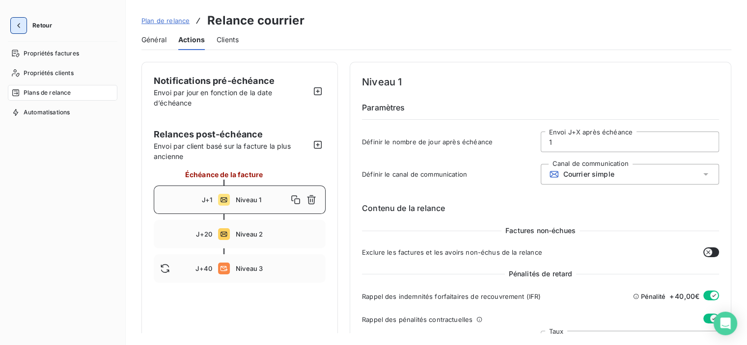
click at [20, 23] on icon "button" at bounding box center [19, 26] width 10 height 10
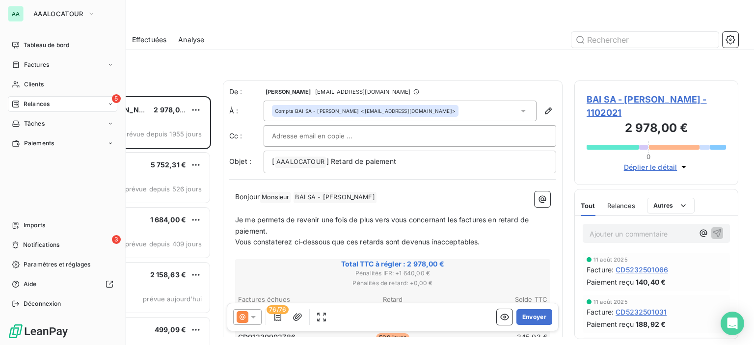
scroll to position [242, 156]
click at [35, 244] on span "Notifications" at bounding box center [41, 245] width 36 height 9
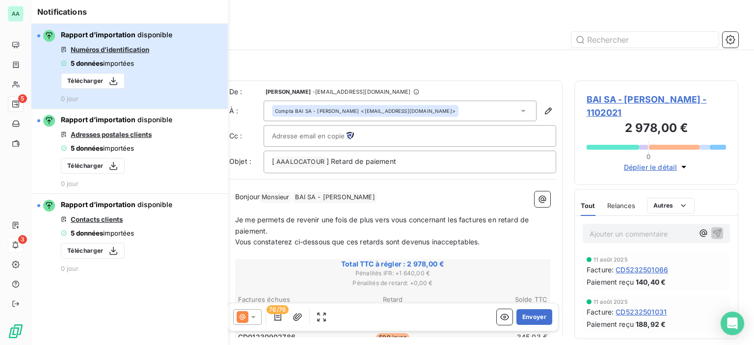
click at [179, 69] on button "Rapport d’importation disponible Numéros d’identification 5 données importées T…" at bounding box center [129, 66] width 196 height 85
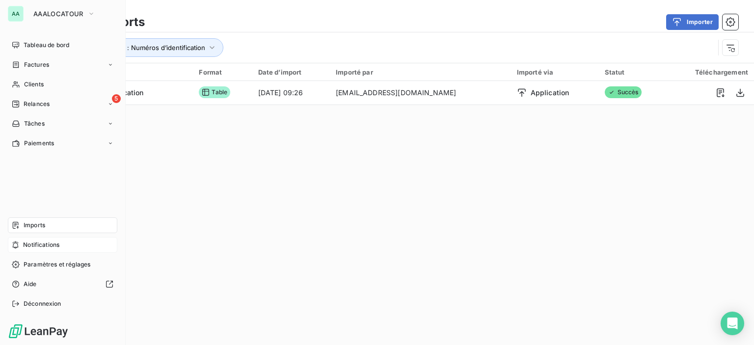
click at [33, 226] on span "Imports" at bounding box center [35, 225] width 22 height 9
click at [33, 225] on span "Imports" at bounding box center [35, 225] width 22 height 9
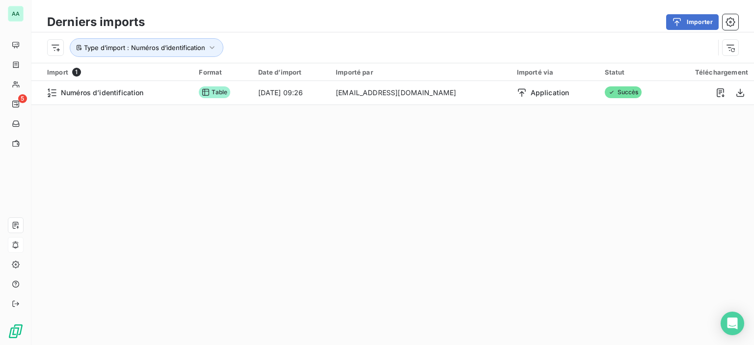
click at [217, 162] on div "Derniers imports Importer Type d’import : Numéros d’identification Import 1 For…" at bounding box center [392, 172] width 723 height 345
click at [62, 68] on div "Import 1" at bounding box center [117, 72] width 140 height 9
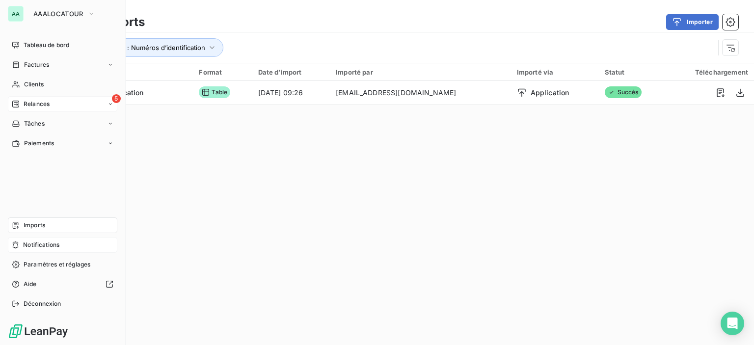
click at [16, 103] on icon at bounding box center [16, 104] width 8 height 8
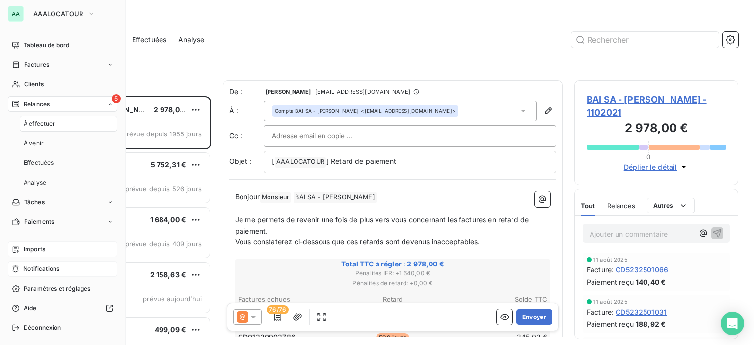
scroll to position [242, 156]
click at [33, 250] on span "Imports" at bounding box center [35, 249] width 22 height 9
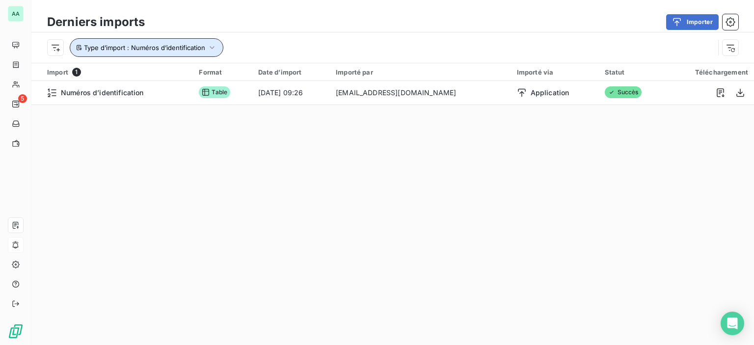
click at [211, 50] on icon "button" at bounding box center [212, 48] width 10 height 10
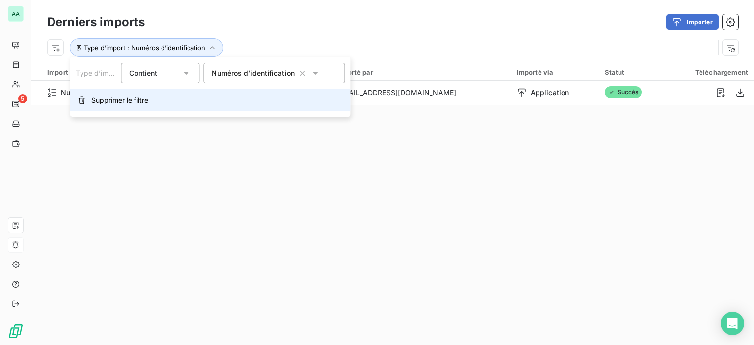
click at [108, 109] on button "Supprimer le filtre" at bounding box center [210, 100] width 281 height 22
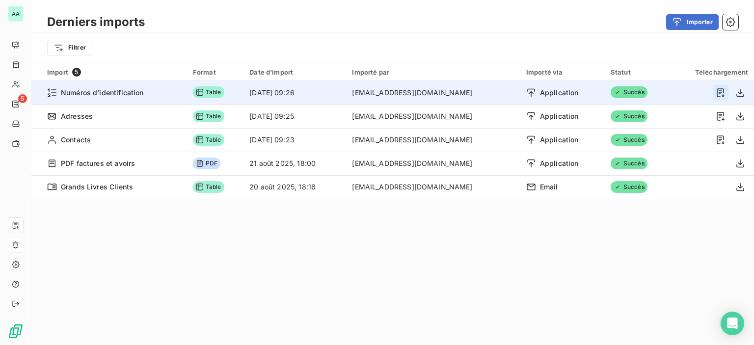
click at [716, 94] on icon "button" at bounding box center [721, 93] width 10 height 10
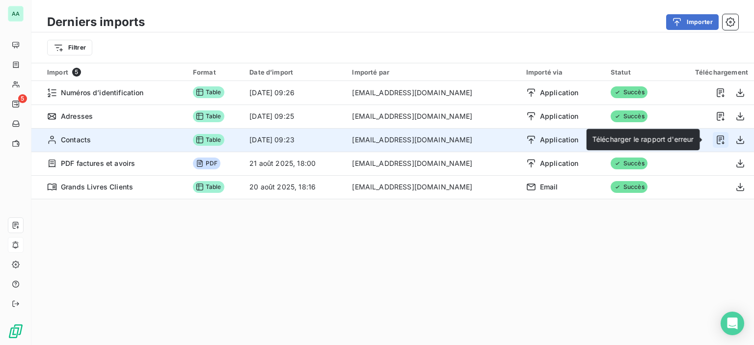
click at [716, 140] on icon "button" at bounding box center [721, 140] width 10 height 10
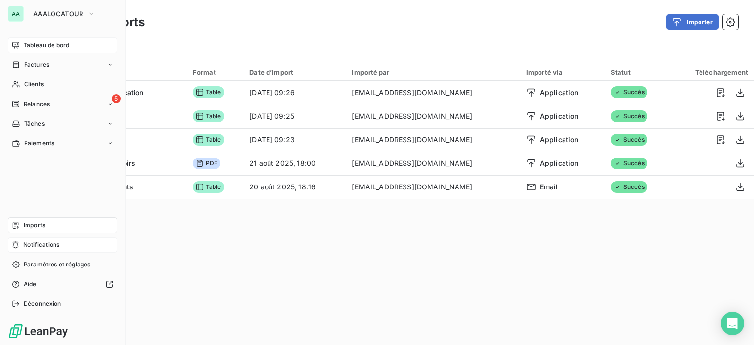
click at [41, 49] on span "Tableau de bord" at bounding box center [47, 45] width 46 height 9
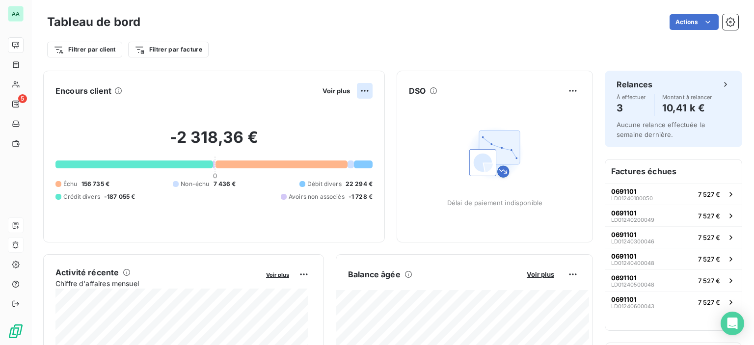
click at [353, 89] on html "AA 5 Tableau de bord Actions Filtrer par client Filtrer par facture Encours cli…" at bounding box center [377, 172] width 754 height 345
click at [355, 89] on html "AA 5 Tableau de bord Actions Filtrer par client Filtrer par facture Encours cli…" at bounding box center [377, 172] width 754 height 345
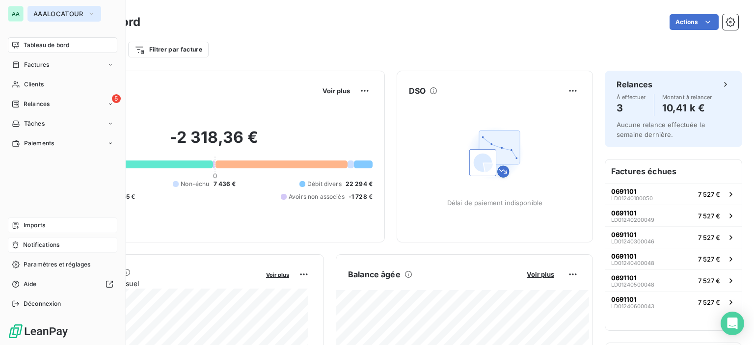
click at [86, 15] on button "AAALOCATOUR" at bounding box center [64, 14] width 74 height 16
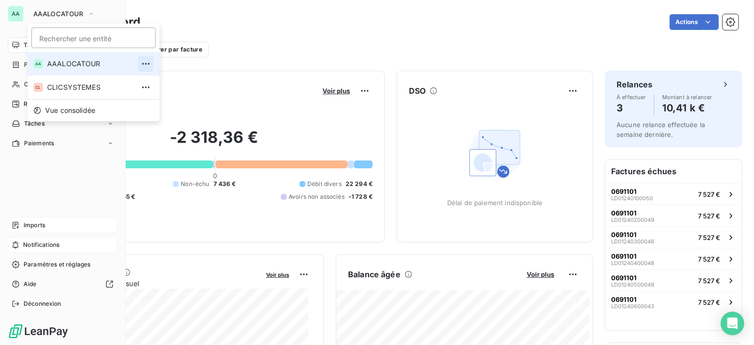
click at [141, 60] on icon "button" at bounding box center [146, 64] width 10 height 10
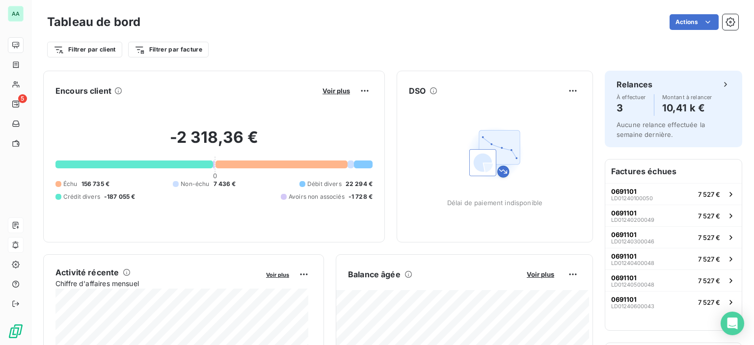
click at [218, 18] on div "Actions" at bounding box center [445, 22] width 586 height 16
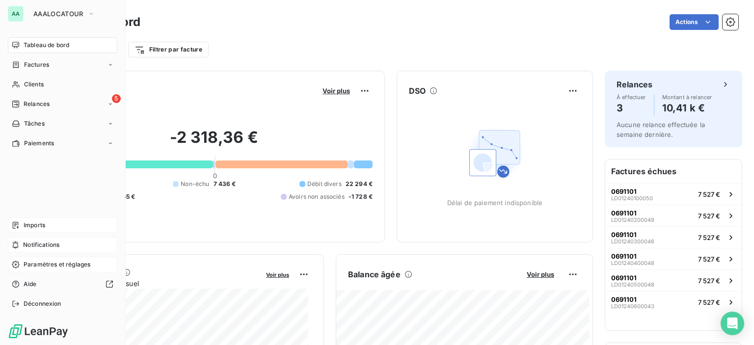
click at [24, 261] on span "Paramètres et réglages" at bounding box center [57, 264] width 67 height 9
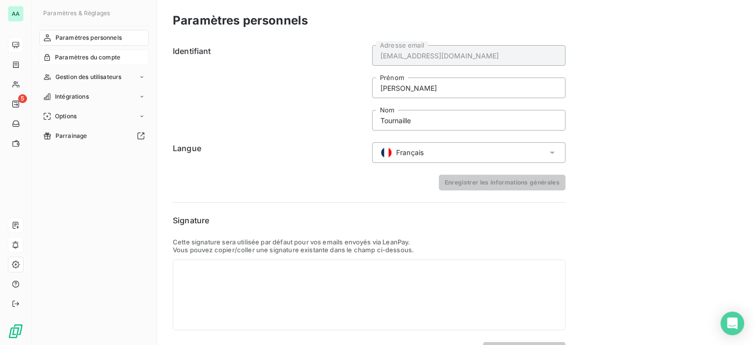
click at [92, 57] on span "Paramètres du compte" at bounding box center [87, 57] width 65 height 9
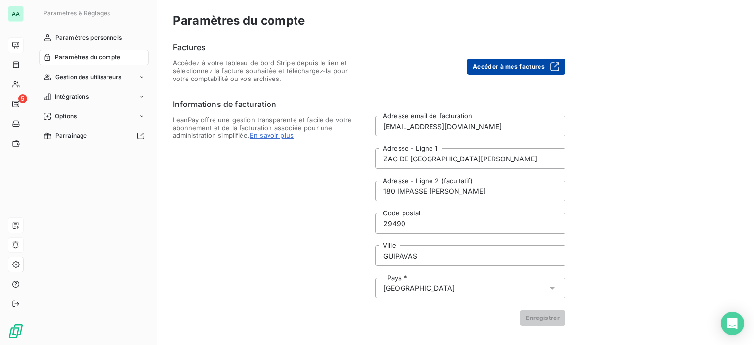
click at [508, 61] on button "Accéder à mes factures" at bounding box center [516, 67] width 99 height 16
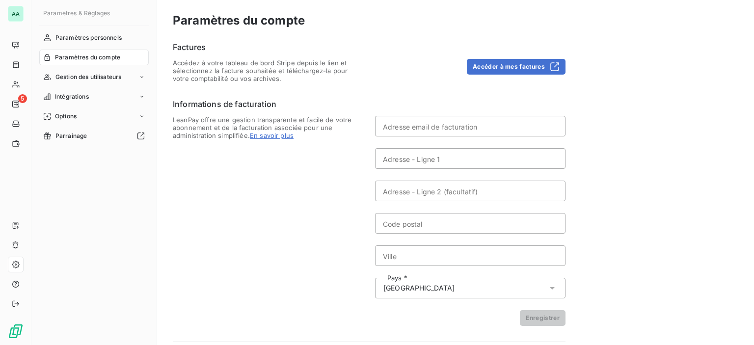
type input "[EMAIL_ADDRESS][DOMAIN_NAME]"
type input "ZAC DE [GEOGRAPHIC_DATA][PERSON_NAME]"
type input "180 IMPASSE [PERSON_NAME]"
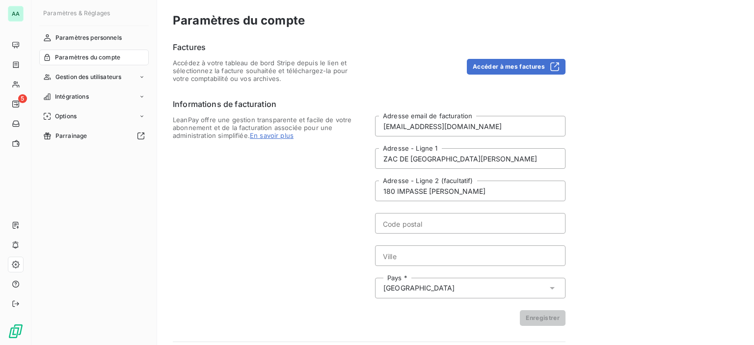
type input "29490"
type input "GUIPAVAS"
click at [81, 74] on span "Gestion des utilisateurs" at bounding box center [88, 77] width 66 height 9
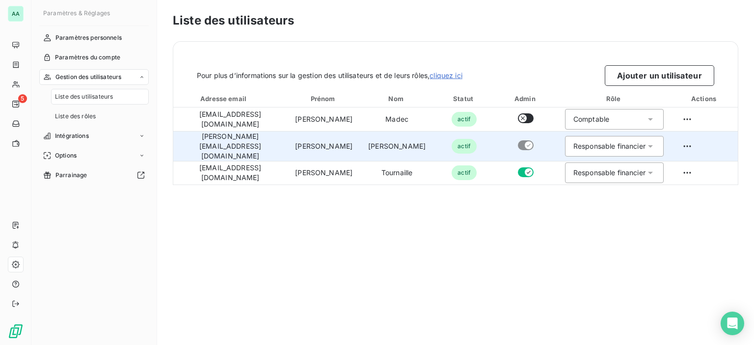
click at [639, 146] on div "Responsable financier" at bounding box center [609, 146] width 72 height 10
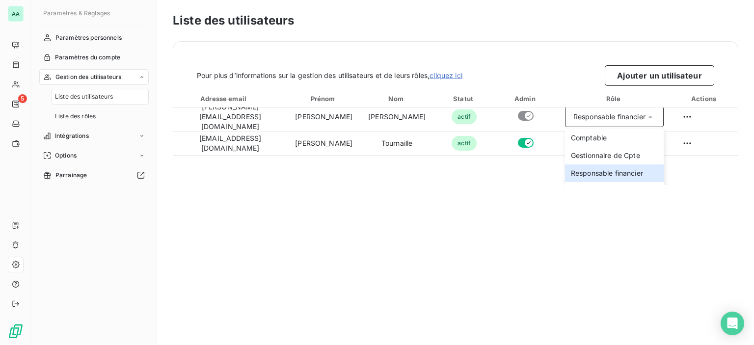
click at [626, 207] on div "Liste des utilisateurs Pour plus d’informations sur la gestion des utilisateurs…" at bounding box center [455, 172] width 597 height 345
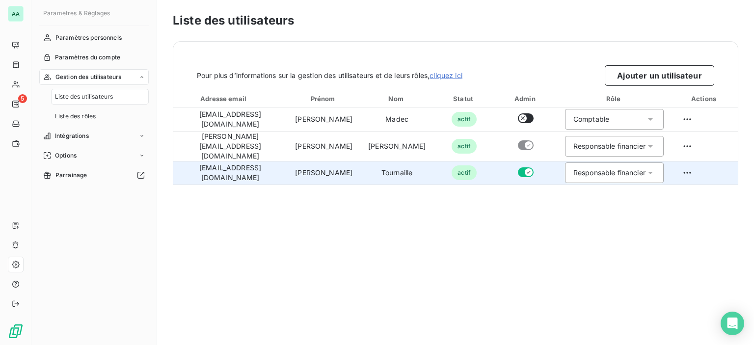
click at [636, 168] on div "Responsable financier" at bounding box center [609, 173] width 72 height 10
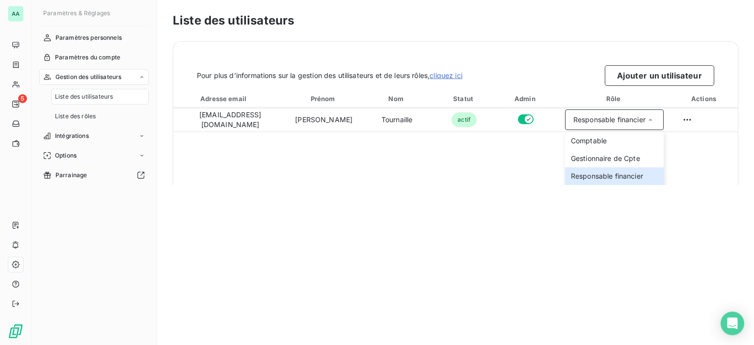
click at [619, 197] on div "Liste des utilisateurs Pour plus d’informations sur la gestion des utilisateurs…" at bounding box center [455, 172] width 597 height 345
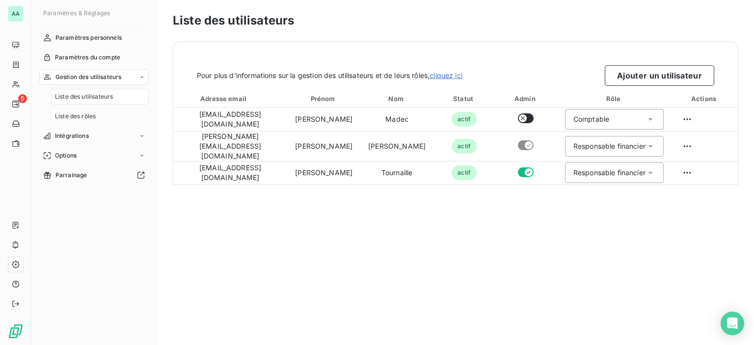
scroll to position [0, 0]
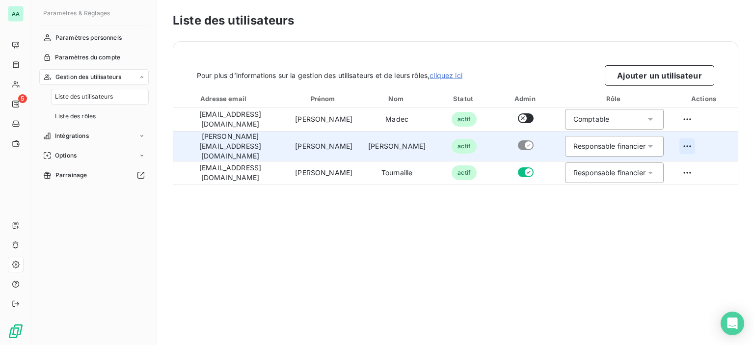
click at [685, 146] on html "AA 5 Paramètres & Réglages Paramètres personnels Paramètres du compte Gestion d…" at bounding box center [377, 172] width 754 height 345
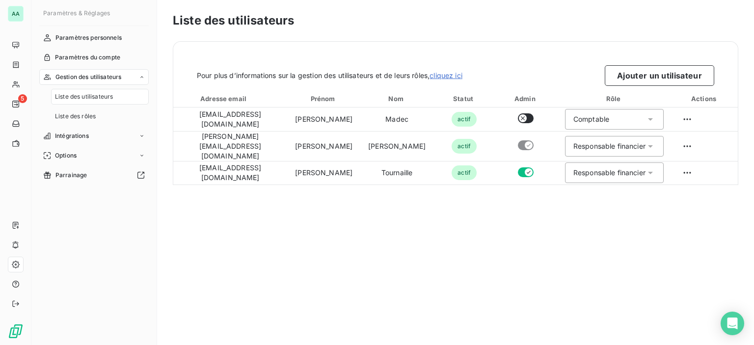
click at [570, 260] on html "AA 5 Paramètres & Réglages Paramètres personnels Paramètres du compte Gestion d…" at bounding box center [377, 172] width 754 height 345
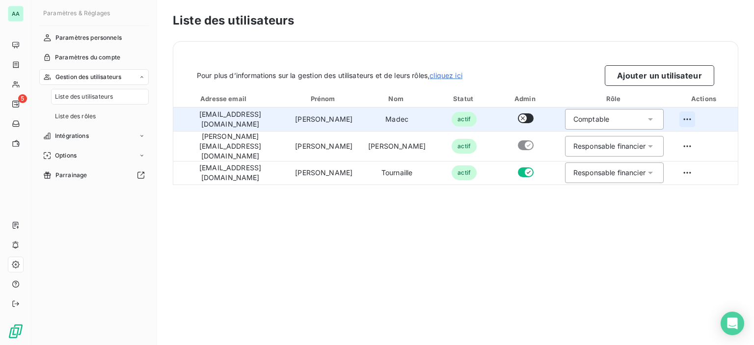
click at [687, 117] on html "AA 5 Paramètres & Réglages Paramètres personnels Paramètres du compte Gestion d…" at bounding box center [377, 172] width 754 height 345
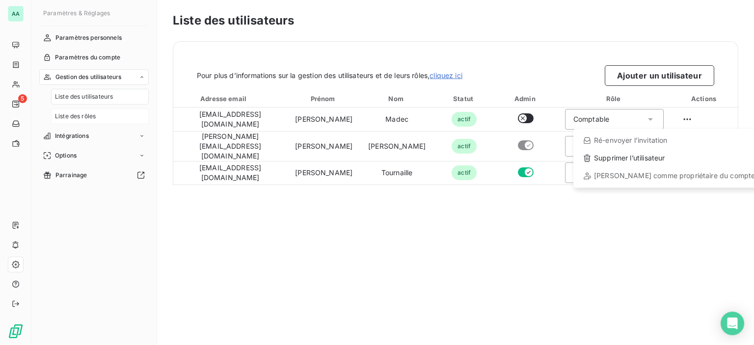
click at [75, 116] on html "AA 5 Paramètres & Réglages Paramètres personnels Paramètres du compte Gestion d…" at bounding box center [377, 172] width 754 height 345
click at [75, 116] on span "Liste des rôles" at bounding box center [75, 116] width 41 height 9
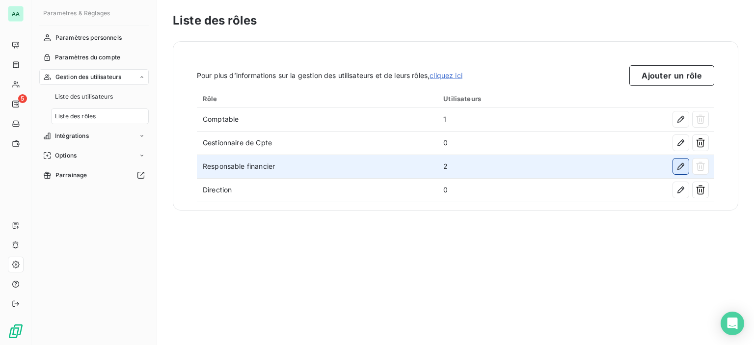
click at [676, 166] on icon "button" at bounding box center [681, 167] width 10 height 10
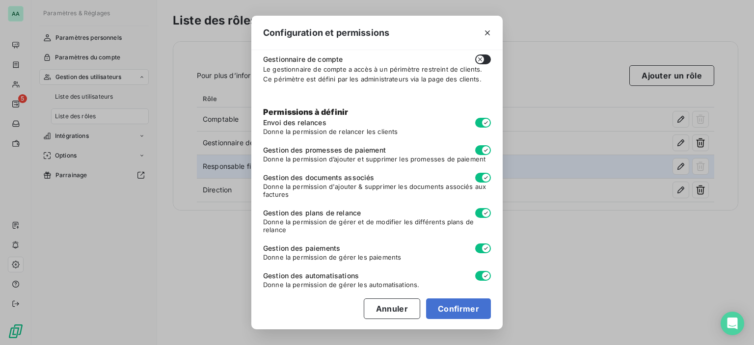
scroll to position [70, 0]
click at [389, 307] on button "Annuler" at bounding box center [392, 308] width 56 height 21
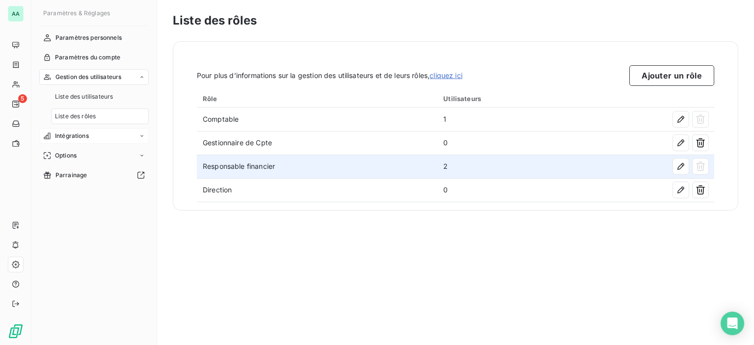
click at [85, 137] on span "Intégrations" at bounding box center [72, 136] width 34 height 9
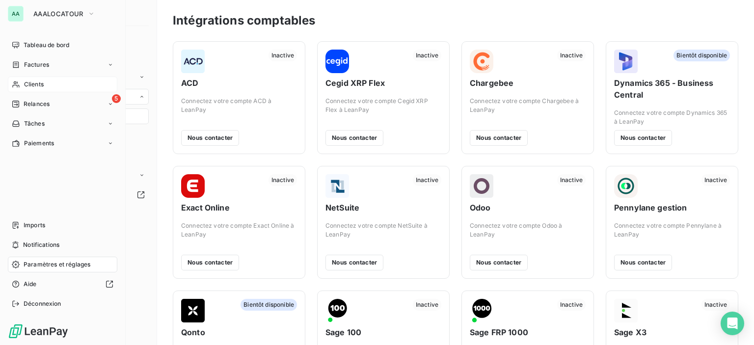
click at [22, 82] on div "Clients" at bounding box center [62, 85] width 109 height 16
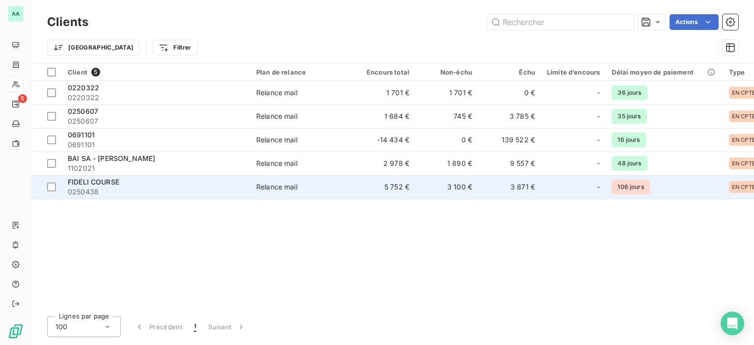
click at [132, 184] on div "FIDELI COURSE" at bounding box center [156, 182] width 177 height 10
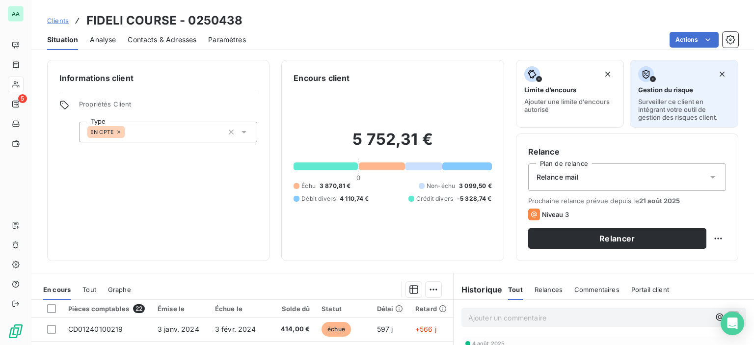
click at [648, 88] on span "Gestion du risque" at bounding box center [665, 90] width 55 height 8
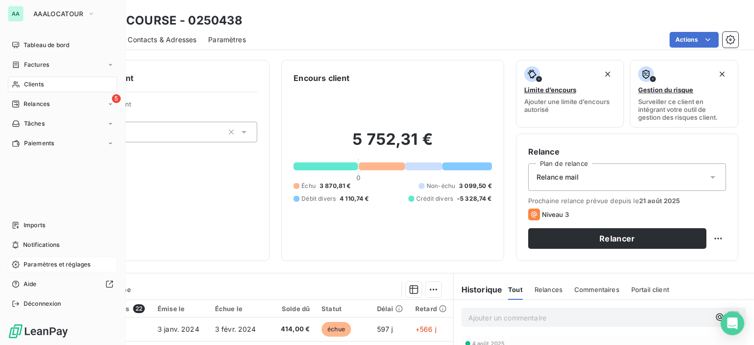
click at [52, 266] on span "Paramètres et réglages" at bounding box center [57, 264] width 67 height 9
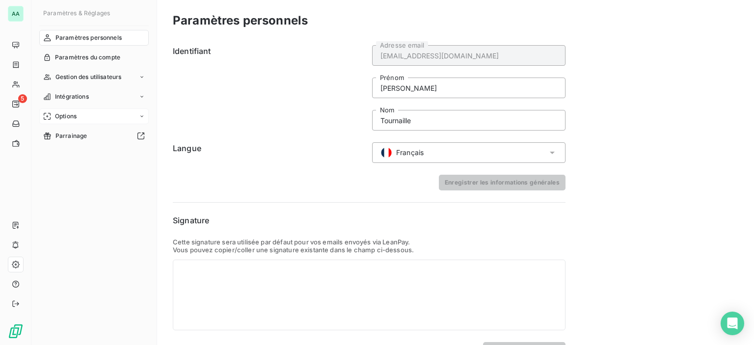
click at [86, 116] on div "Options" at bounding box center [93, 117] width 109 height 16
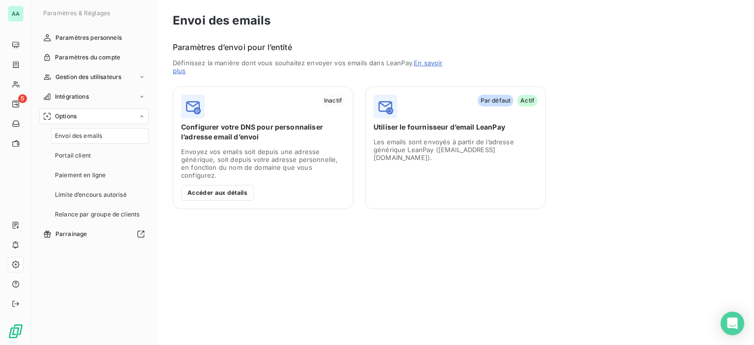
click at [73, 141] on div "Envoi des emails" at bounding box center [100, 136] width 98 height 16
click at [72, 151] on span "Portail client" at bounding box center [73, 155] width 36 height 9
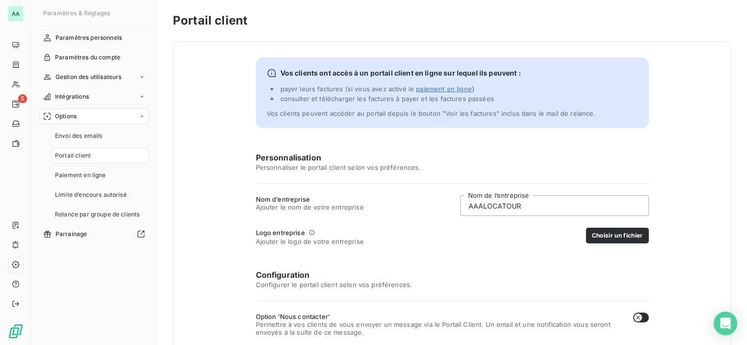
scroll to position [147, 0]
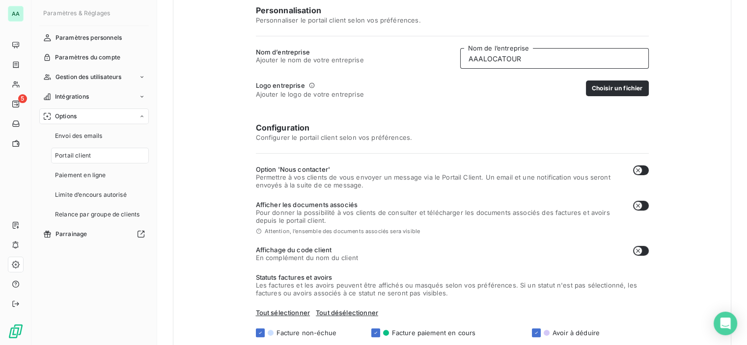
click at [477, 60] on input "AAALOCATOUR" at bounding box center [554, 58] width 189 height 21
type input "AAA LOCATOUR"
click at [497, 92] on div "Logo entreprise Ajouter le logo de votre entreprise Choisir un fichier" at bounding box center [452, 90] width 393 height 18
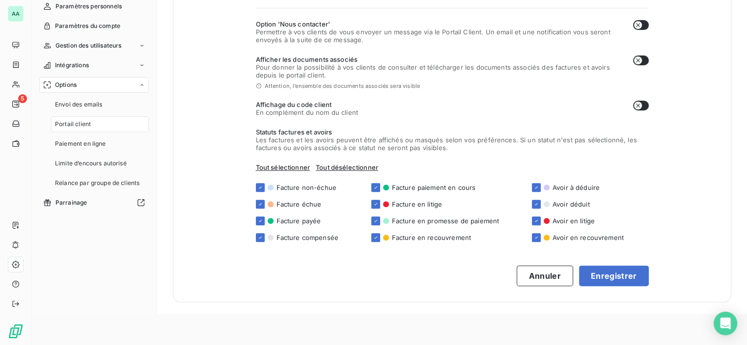
scroll to position [49, 0]
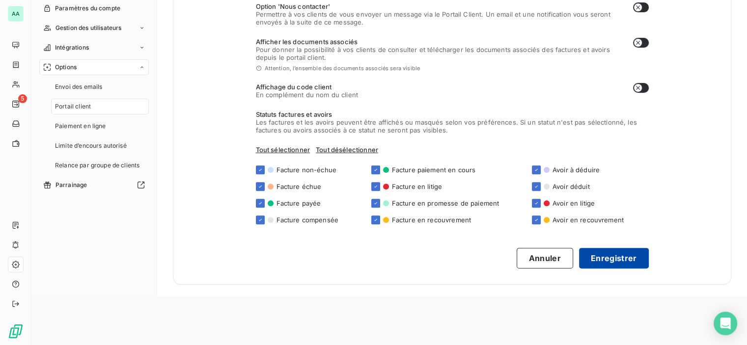
click at [617, 262] on button "Enregistrer" at bounding box center [614, 258] width 70 height 21
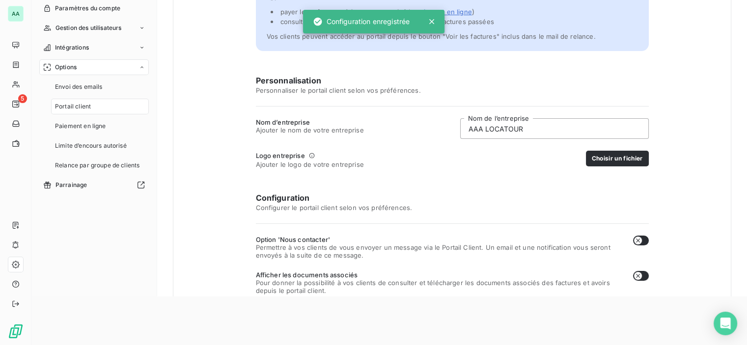
scroll to position [0, 0]
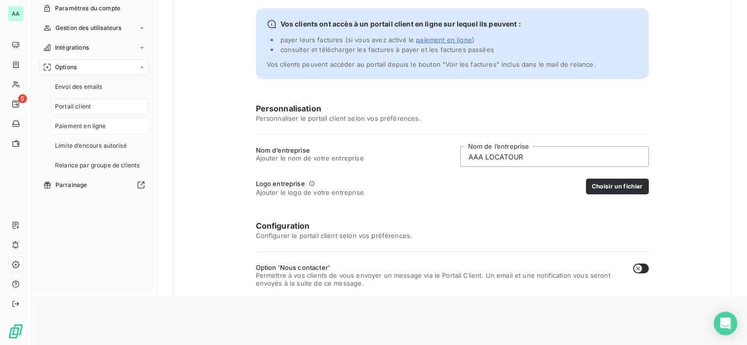
click at [72, 122] on span "Paiement en ligne" at bounding box center [80, 126] width 51 height 9
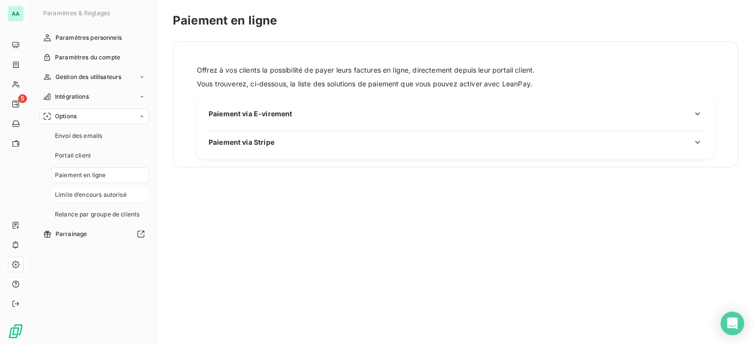
click at [87, 202] on div "Limite d’encours autorisé" at bounding box center [100, 195] width 98 height 16
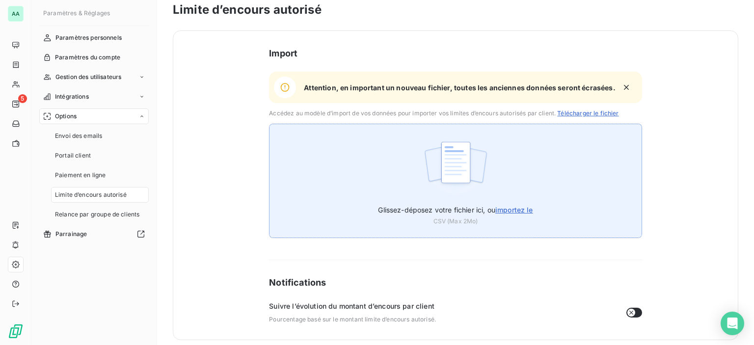
scroll to position [17, 0]
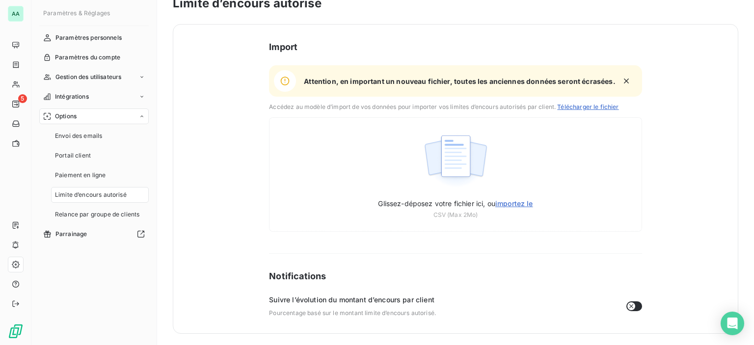
click at [627, 306] on icon "button" at bounding box center [631, 306] width 8 height 8
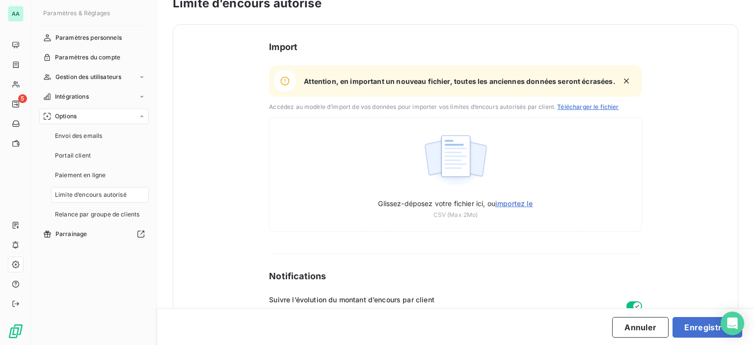
click at [626, 306] on button "button" at bounding box center [634, 306] width 16 height 10
click at [70, 96] on span "Intégrations" at bounding box center [72, 96] width 34 height 9
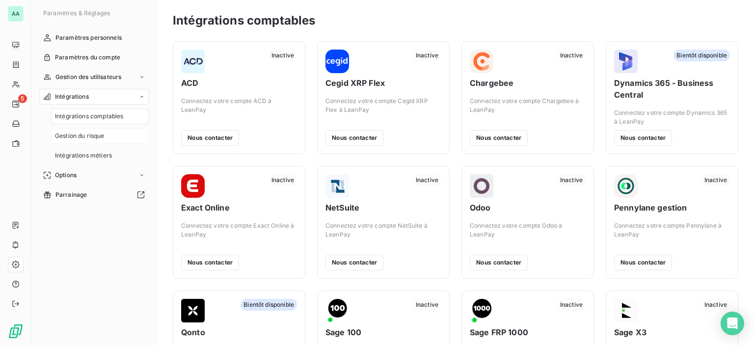
click at [85, 138] on span "Gestion du risque" at bounding box center [80, 136] width 50 height 9
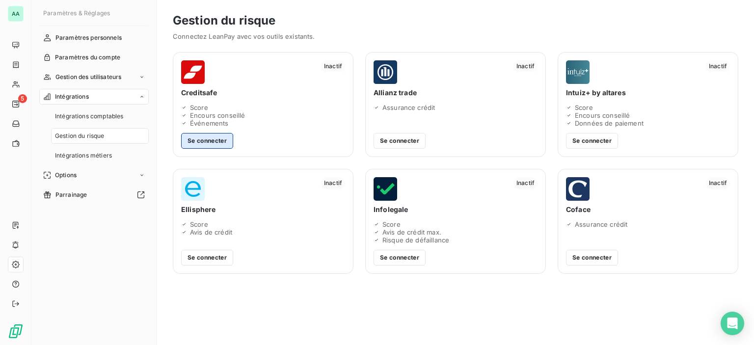
click at [207, 138] on button "Se connecter" at bounding box center [207, 141] width 52 height 16
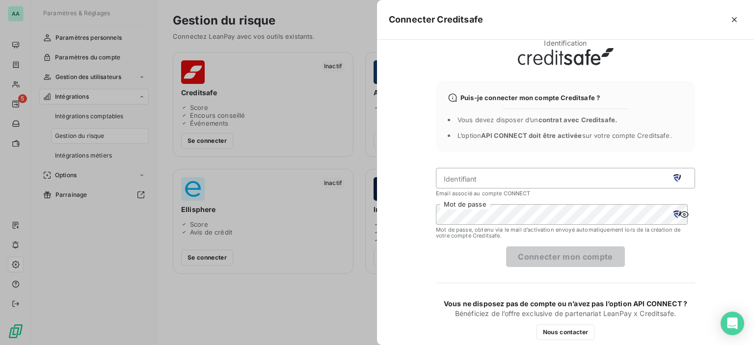
scroll to position [20, 0]
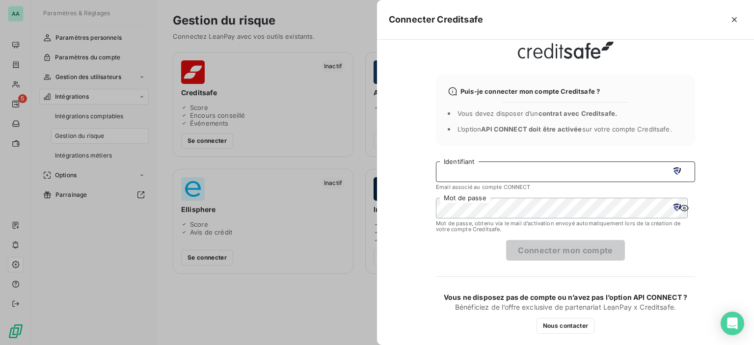
click at [499, 175] on input "Identifiant" at bounding box center [565, 172] width 259 height 21
